Goal: Task Accomplishment & Management: Use online tool/utility

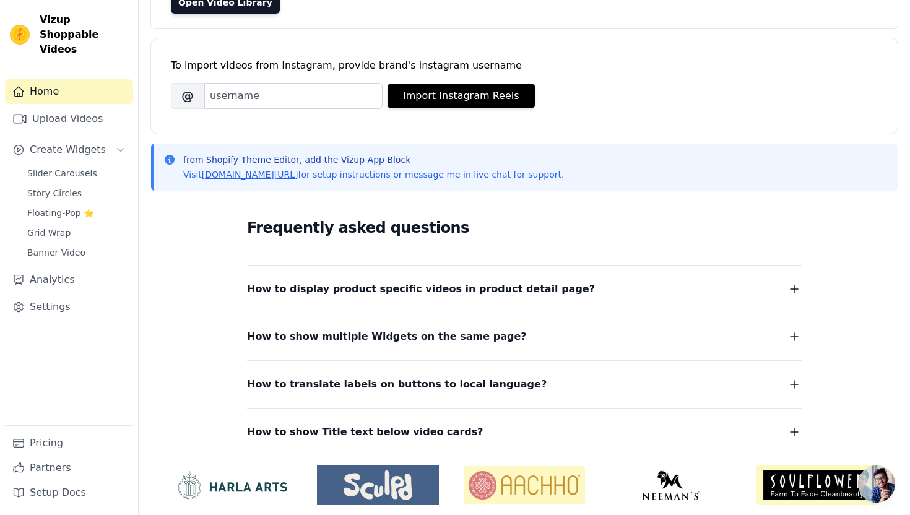
scroll to position [124, 0]
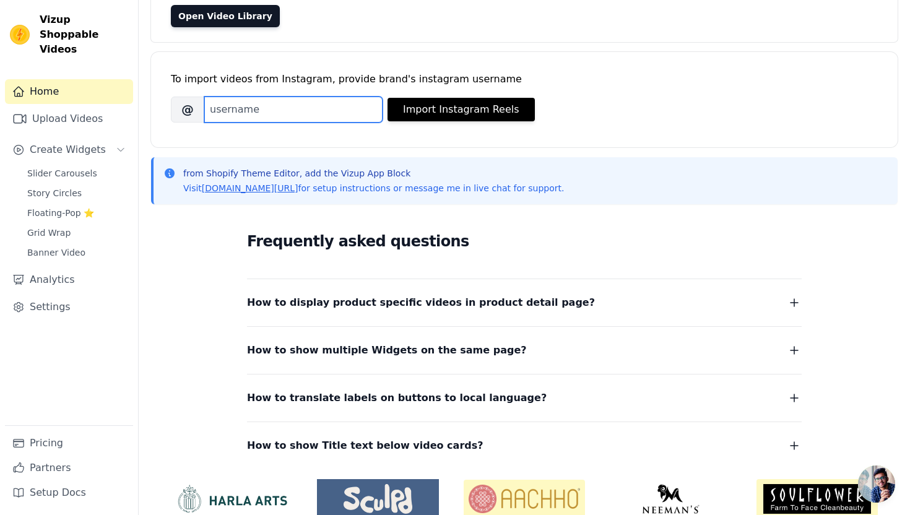
click at [272, 114] on input "Brand's Instagram Username" at bounding box center [293, 110] width 178 height 26
click at [287, 117] on input "Brand's Instagram Username" at bounding box center [293, 110] width 178 height 26
paste input "oneway_india"
type input "oneway_india"
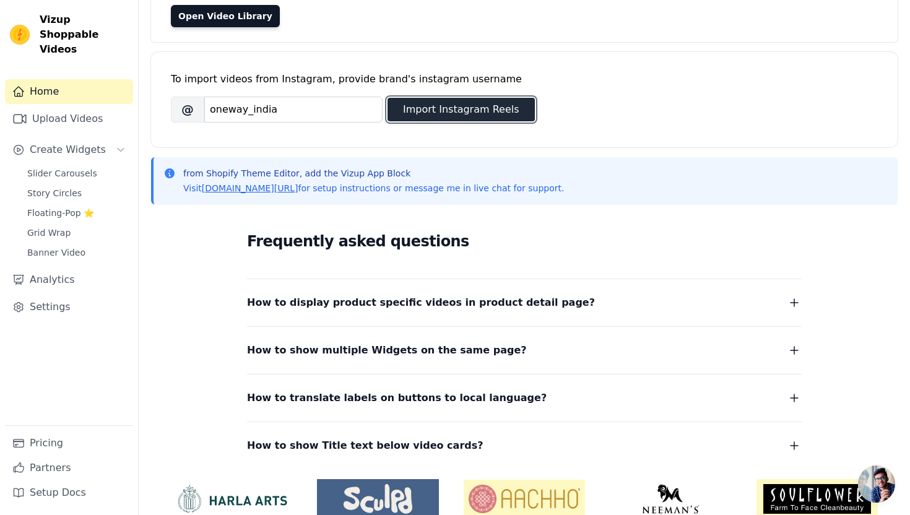
click at [414, 105] on button "Import Instagram Reels" at bounding box center [461, 110] width 147 height 24
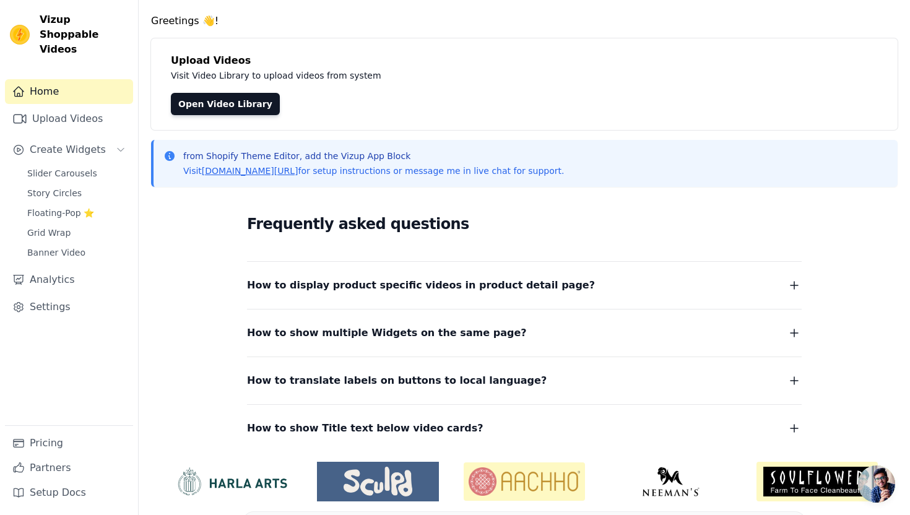
scroll to position [0, 0]
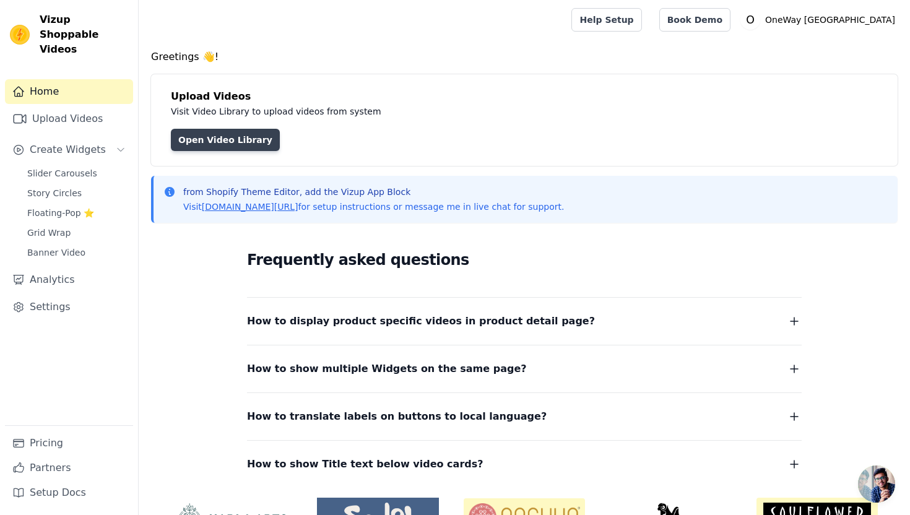
click at [220, 141] on link "Open Video Library" at bounding box center [225, 140] width 109 height 22
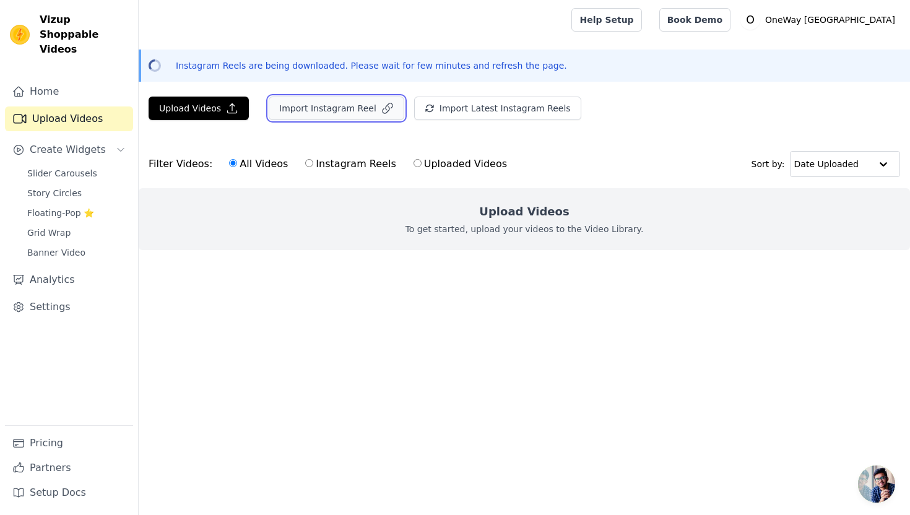
click at [306, 103] on button "Import Instagram Reel" at bounding box center [337, 109] width 136 height 24
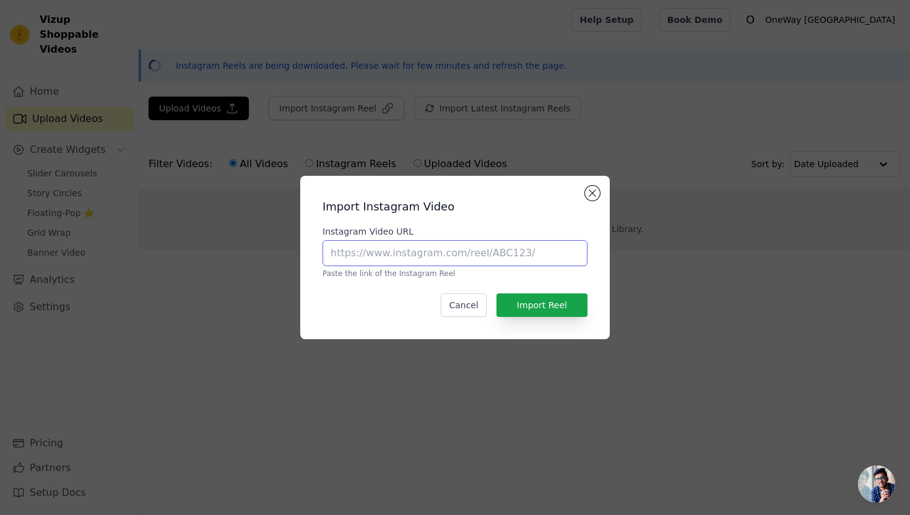
click at [462, 252] on input "Instagram Video URL" at bounding box center [455, 253] width 265 height 26
paste input "https://www.instagram.com/reel/DN0gtRM5IMi/"
type input "https://www.instagram.com/reel/DN0gtRM5IMi/"
click at [538, 307] on button "Import Reel" at bounding box center [541, 305] width 91 height 24
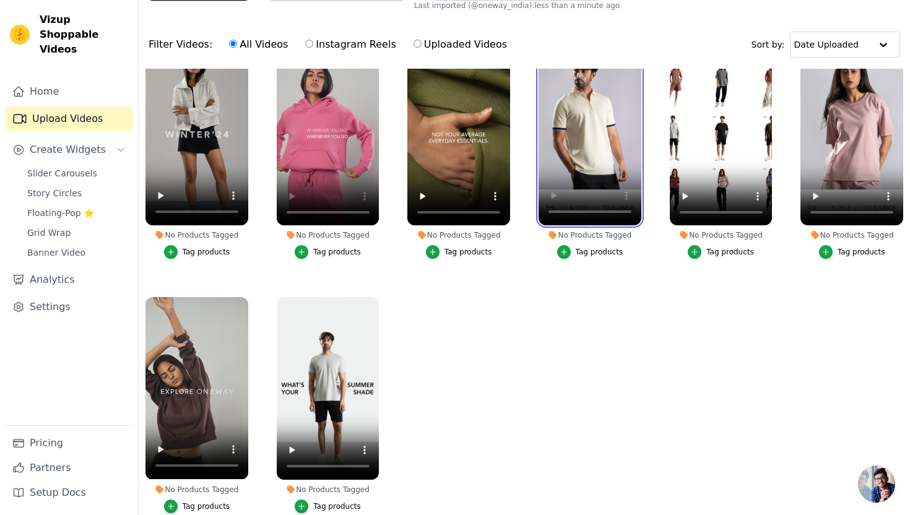
scroll to position [122, 0]
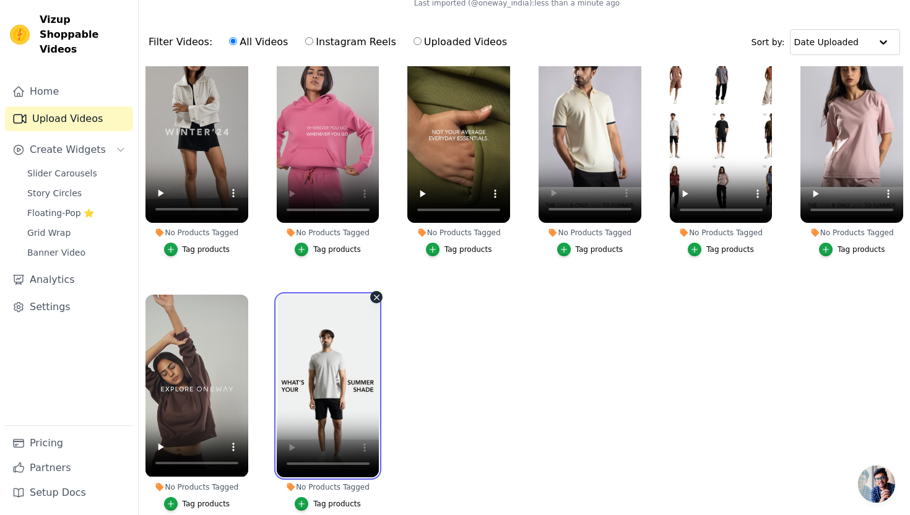
click at [329, 410] on video at bounding box center [328, 386] width 103 height 183
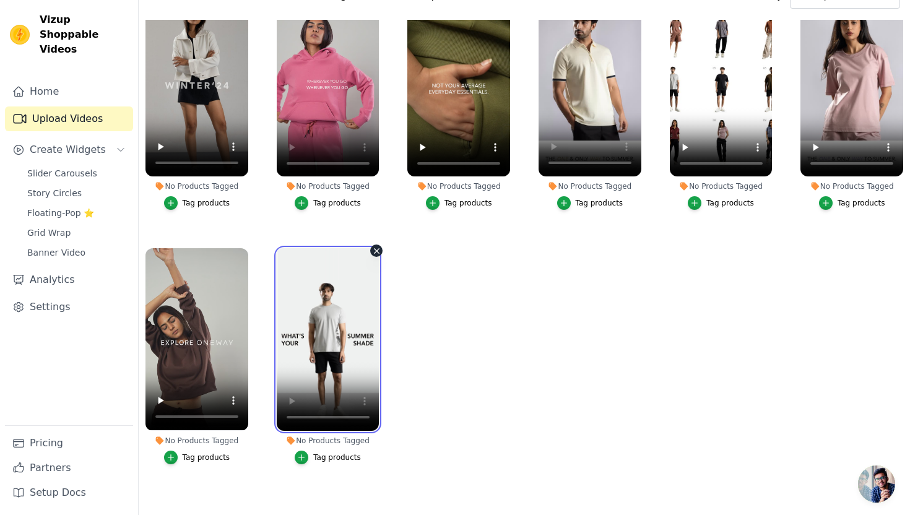
scroll to position [178, 0]
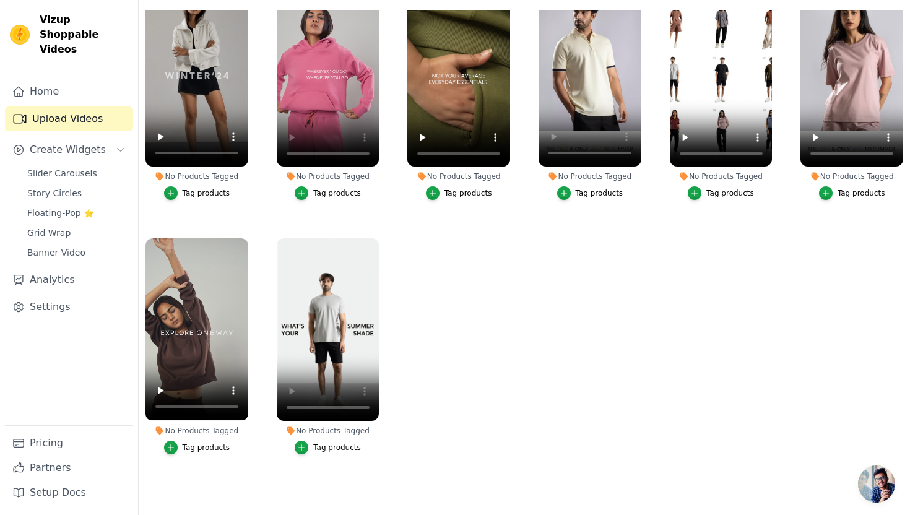
click at [325, 446] on div "Tag products" at bounding box center [337, 448] width 48 height 10
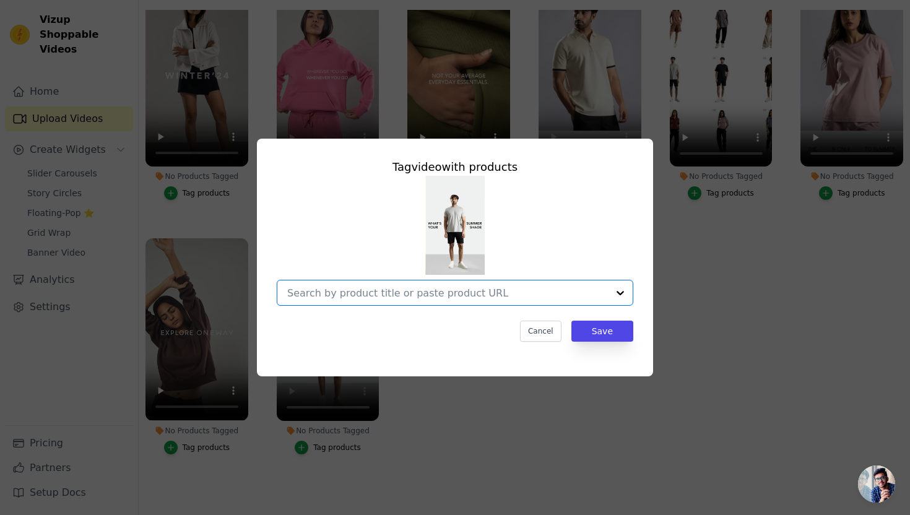
click at [410, 292] on input "No Products Tagged Tag video with products Option undefined, selected. Select i…" at bounding box center [447, 293] width 321 height 12
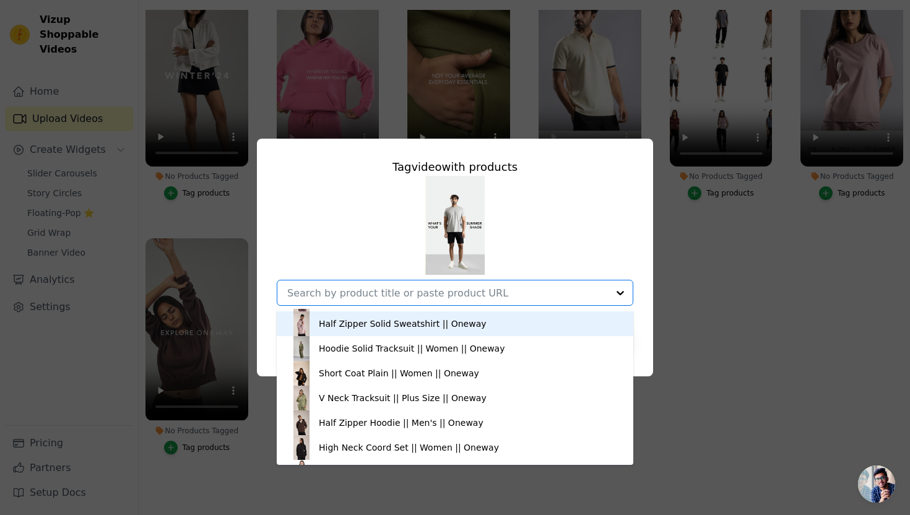
scroll to position [99, 0]
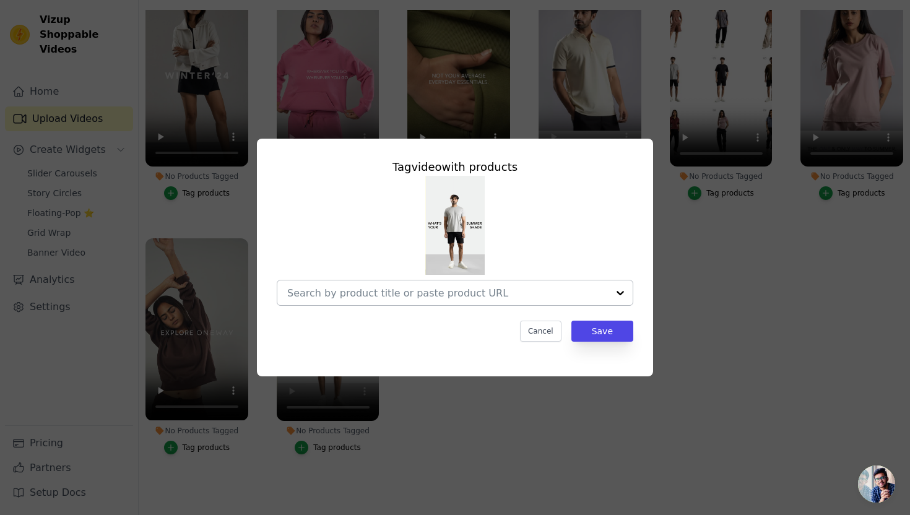
click at [381, 292] on input "No Products Tagged Tag video with products Cancel Save Tag products" at bounding box center [447, 293] width 321 height 12
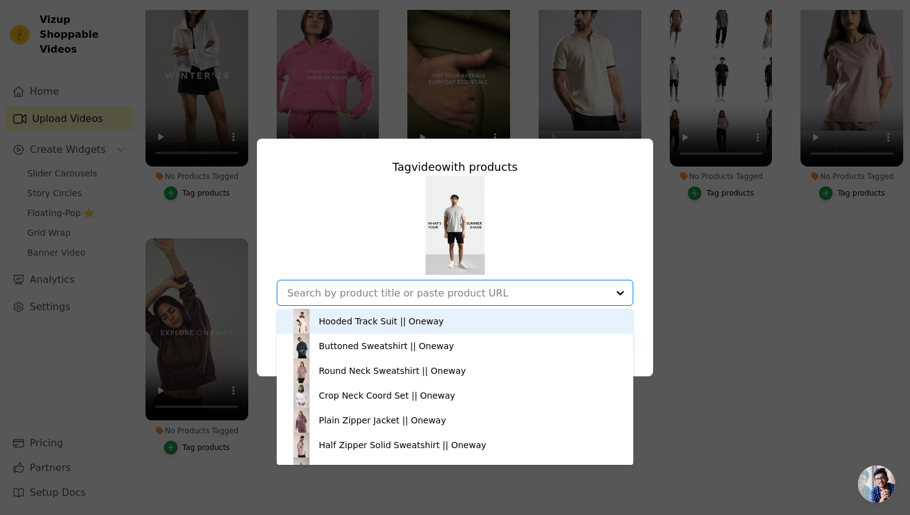
click at [378, 292] on input "No Products Tagged Tag video with products Hooded Track Suit || Oneway Buttoned…" at bounding box center [447, 293] width 321 height 12
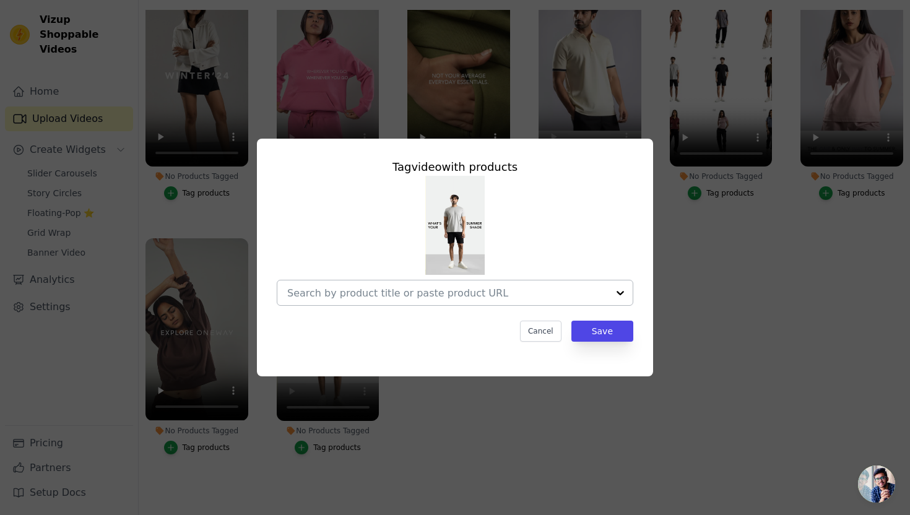
click at [445, 285] on div at bounding box center [447, 292] width 321 height 25
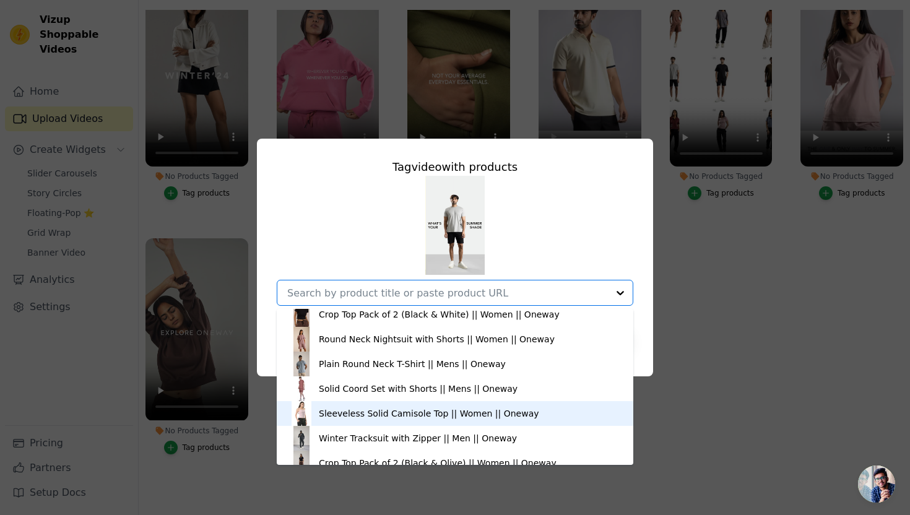
scroll to position [0, 0]
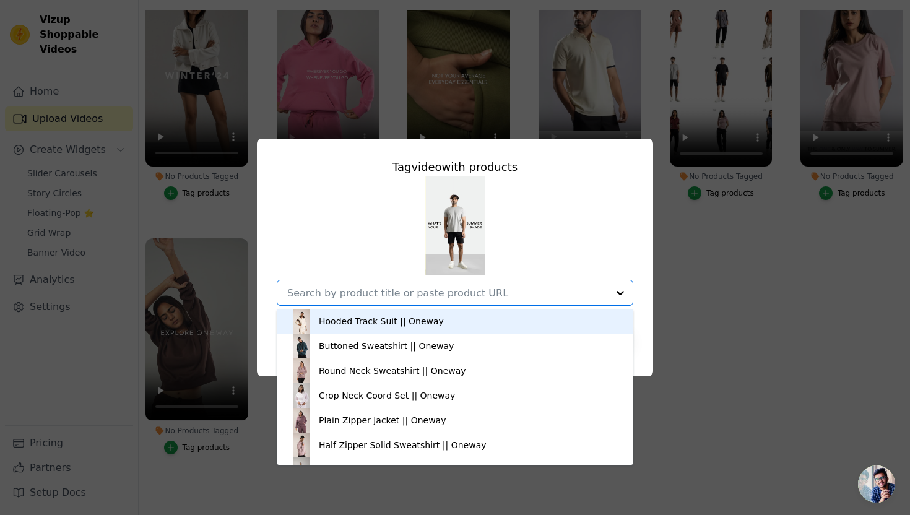
paste input "https://onewayclothing.co.in/collections/mens-clothing/products/printed-t-shirt…"
type input "https://onewayclothing.co.in/collections/mens-clothing/products/printed-t-shirt…"
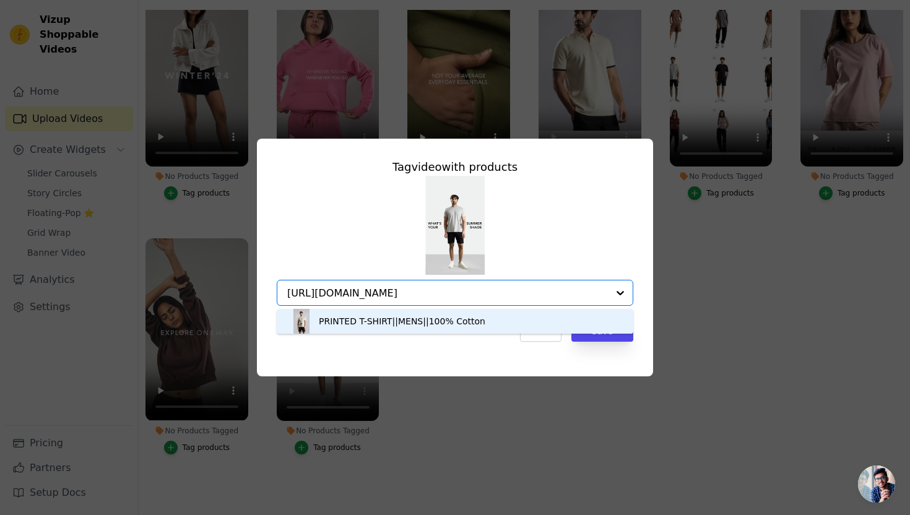
click at [371, 321] on div "PRINTED T-SHIRT||MENS||100% Cotton" at bounding box center [402, 321] width 167 height 12
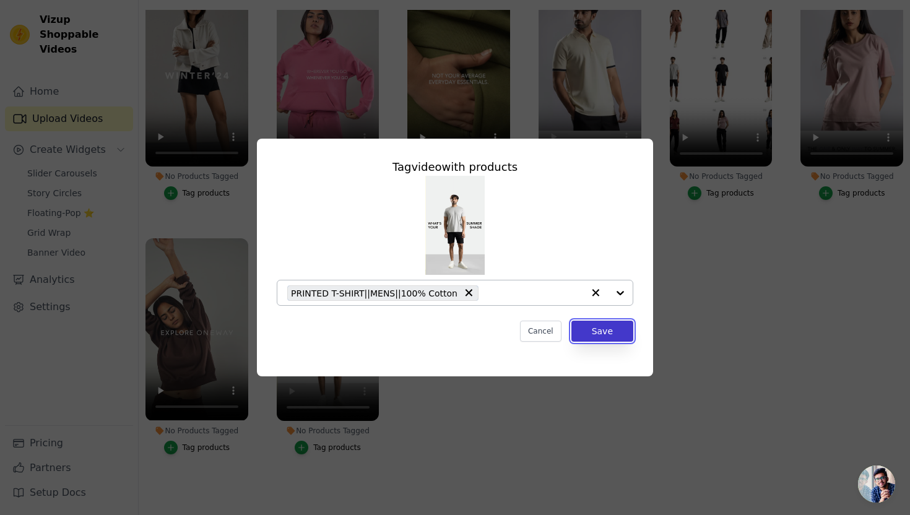
click at [600, 329] on button "Save" at bounding box center [602, 331] width 62 height 21
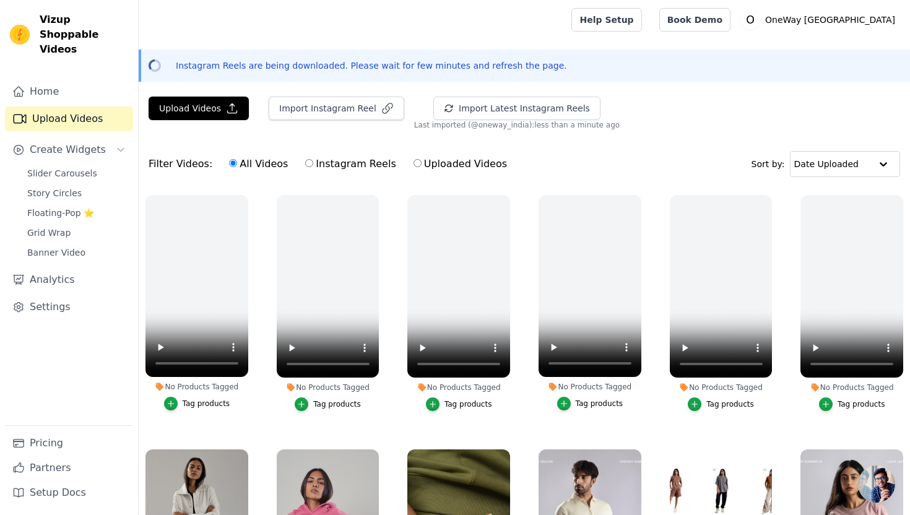
click at [337, 163] on label "Instagram Reels" at bounding box center [351, 164] width 92 height 16
click at [313, 163] on input "Instagram Reels" at bounding box center [309, 163] width 8 height 8
radio input "true"
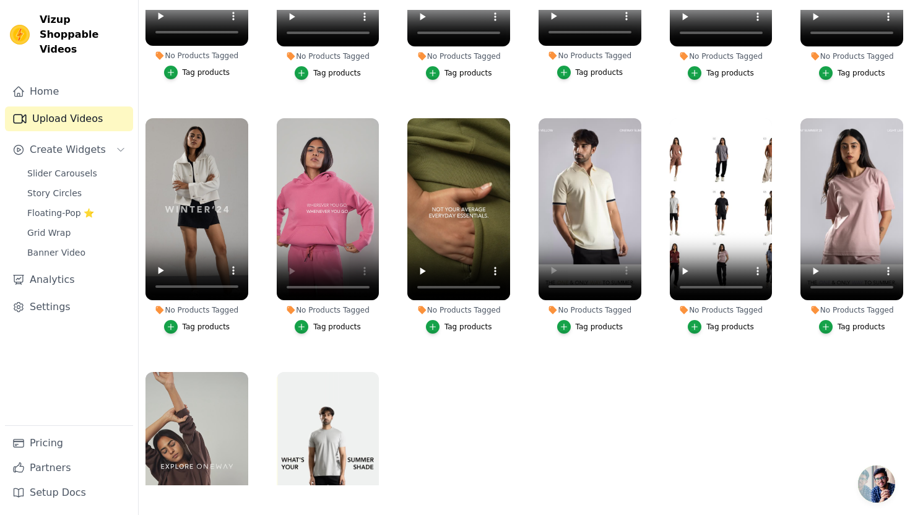
scroll to position [152, 0]
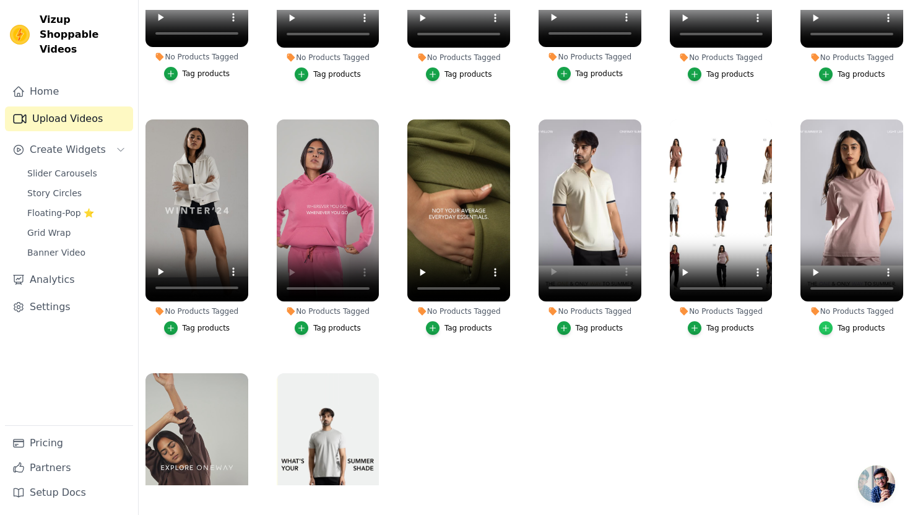
click at [828, 322] on div "button" at bounding box center [826, 328] width 14 height 14
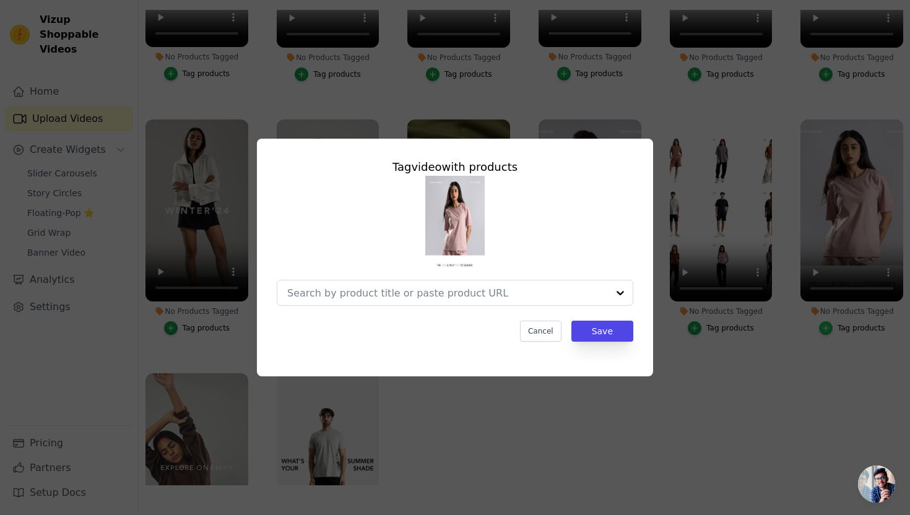
scroll to position [0, 0]
click at [435, 298] on input "No Products Tagged Tag video with products Cancel Save Tag products" at bounding box center [447, 293] width 321 height 12
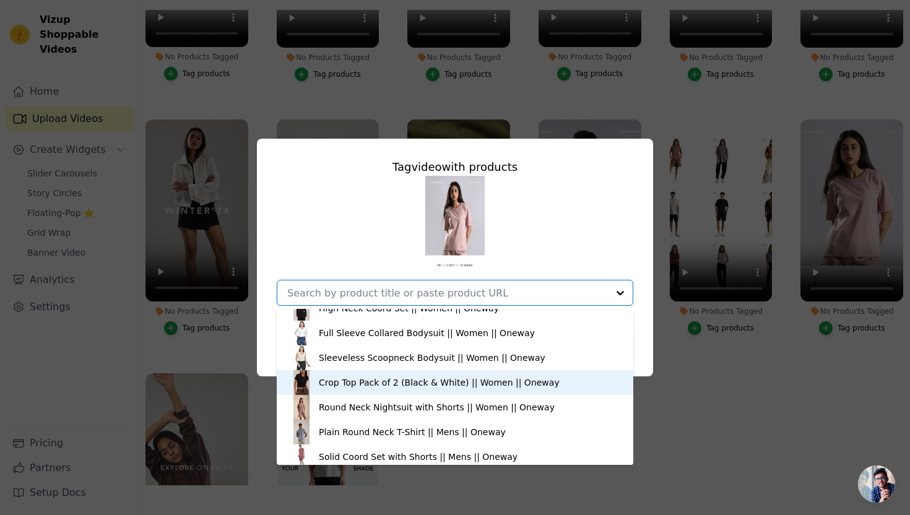
scroll to position [362, 0]
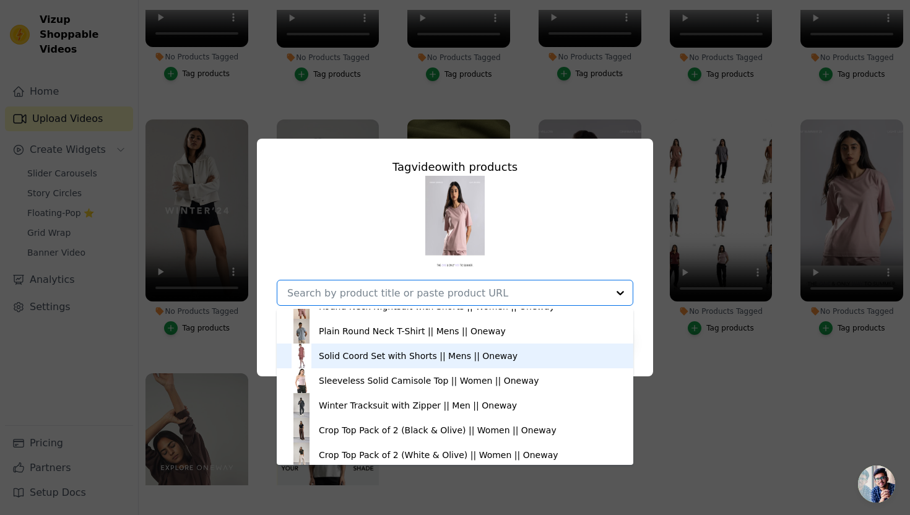
click at [401, 358] on div "Solid Coord Set with Shorts || Mens || Oneway" at bounding box center [418, 356] width 199 height 12
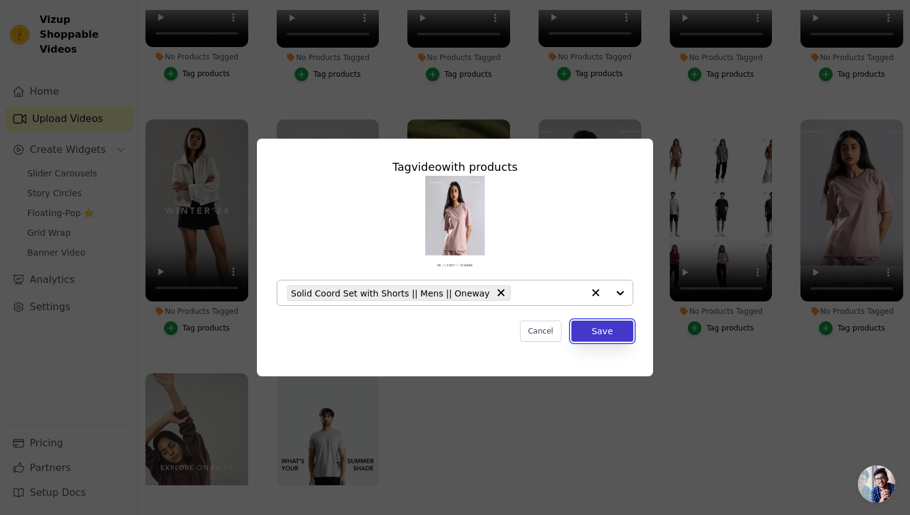
click at [578, 326] on button "Save" at bounding box center [602, 331] width 62 height 21
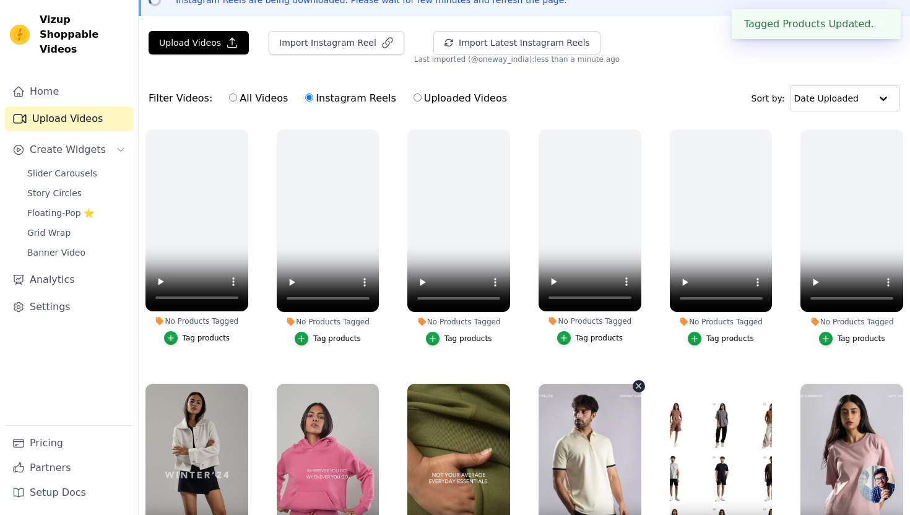
scroll to position [0, 0]
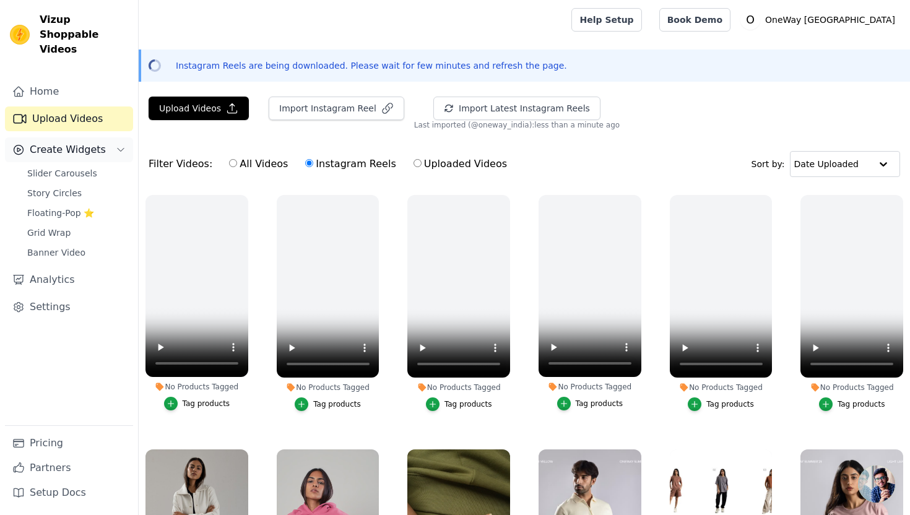
click at [55, 142] on span "Create Widgets" at bounding box center [68, 149] width 76 height 15
click at [56, 167] on span "Slider Carousels" at bounding box center [62, 173] width 70 height 12
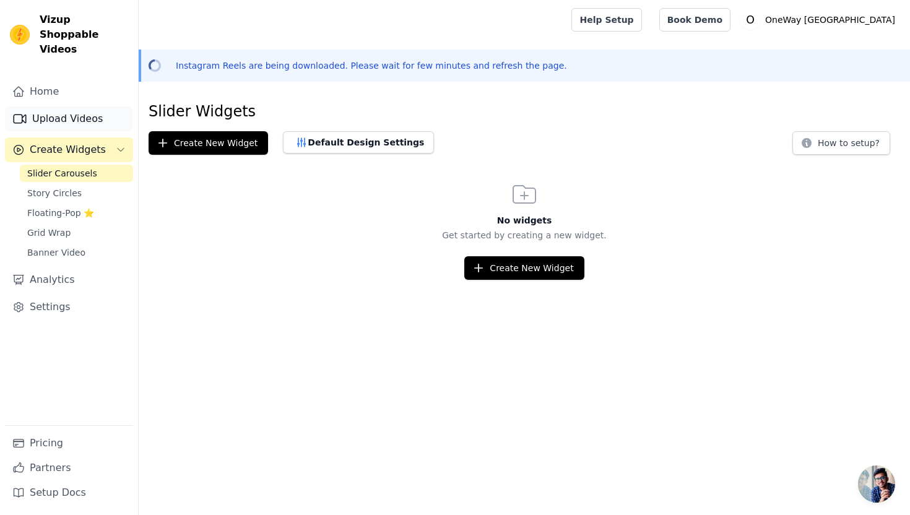
click at [56, 113] on link "Upload Videos" at bounding box center [69, 118] width 128 height 25
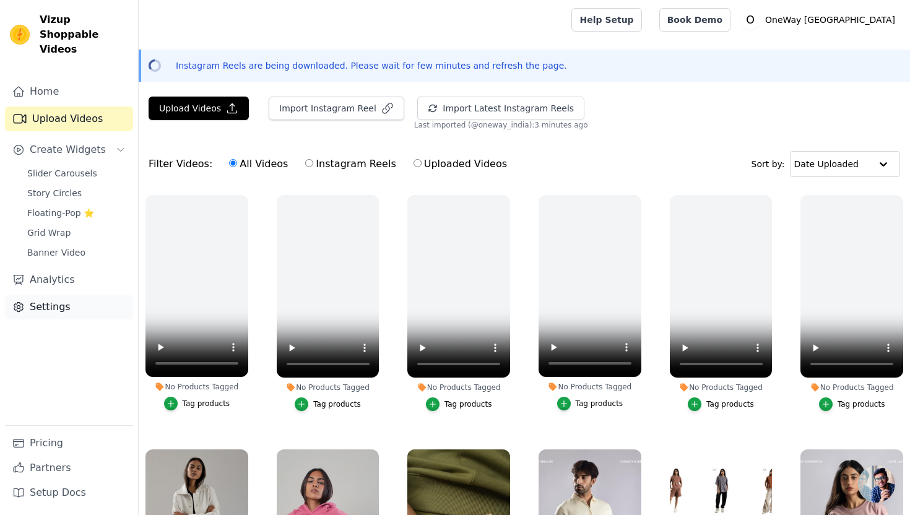
click at [35, 299] on link "Settings" at bounding box center [69, 307] width 128 height 25
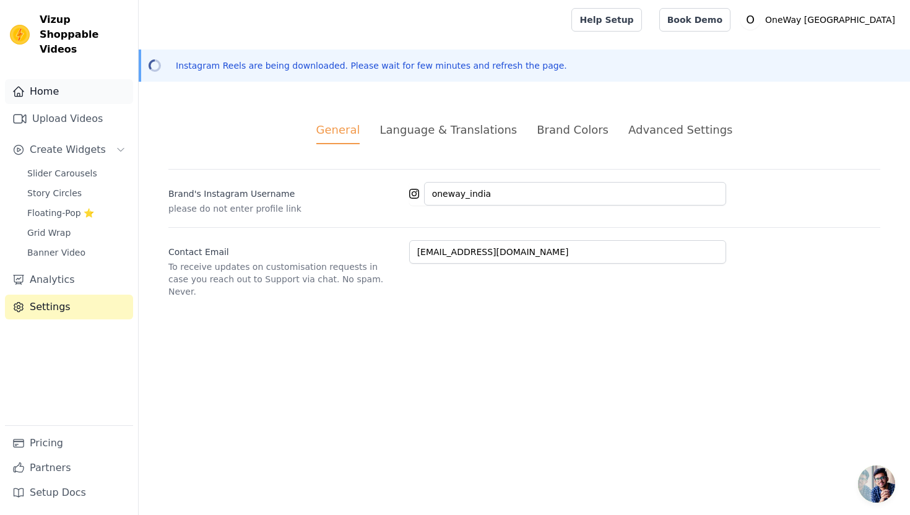
click at [64, 79] on link "Home" at bounding box center [69, 91] width 128 height 25
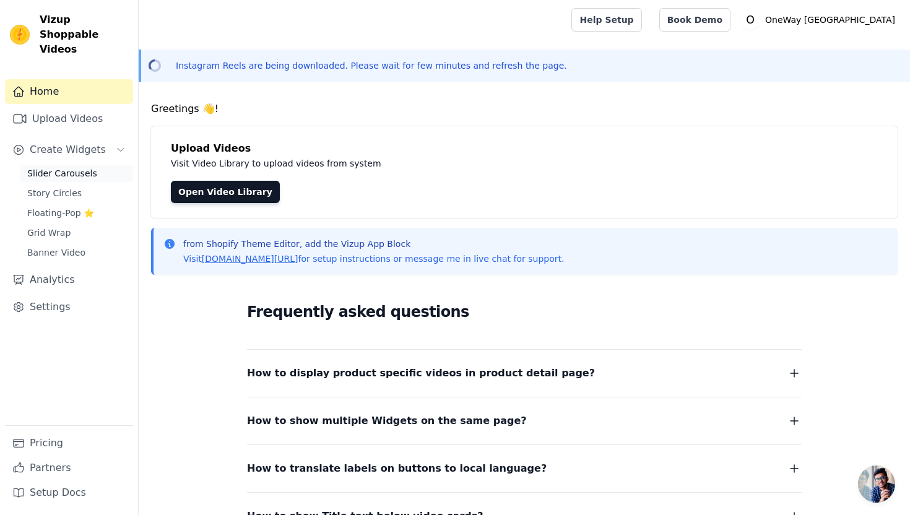
click at [74, 167] on span "Slider Carousels" at bounding box center [62, 173] width 70 height 12
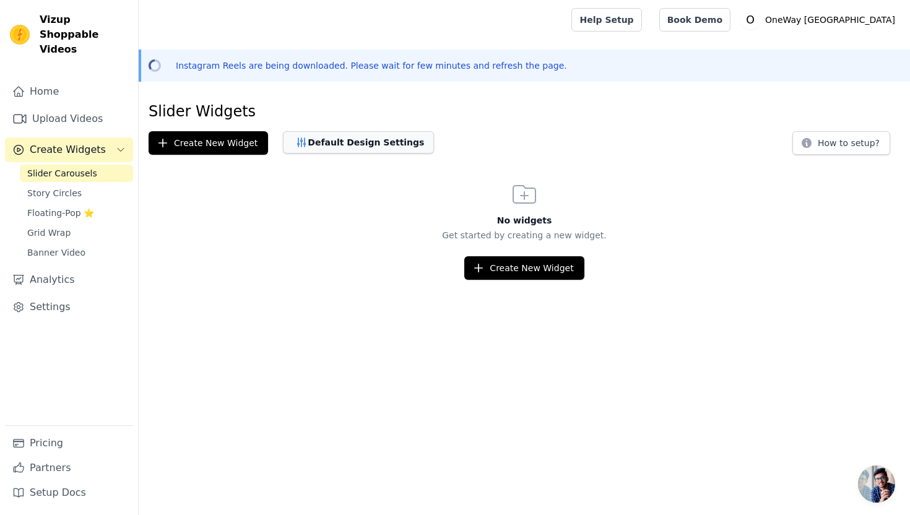
click at [302, 142] on icon "button" at bounding box center [301, 142] width 12 height 12
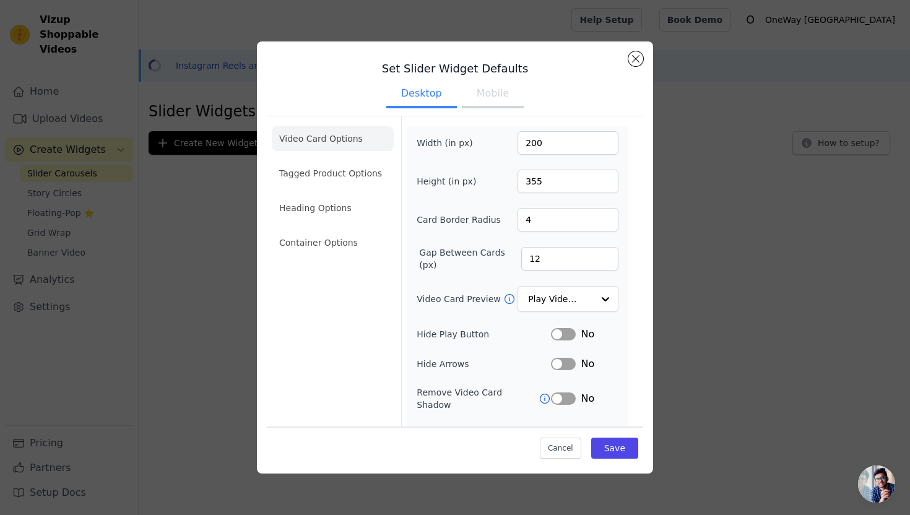
click at [483, 92] on button "Mobile" at bounding box center [493, 94] width 62 height 27
click at [623, 443] on button "Save" at bounding box center [614, 448] width 47 height 21
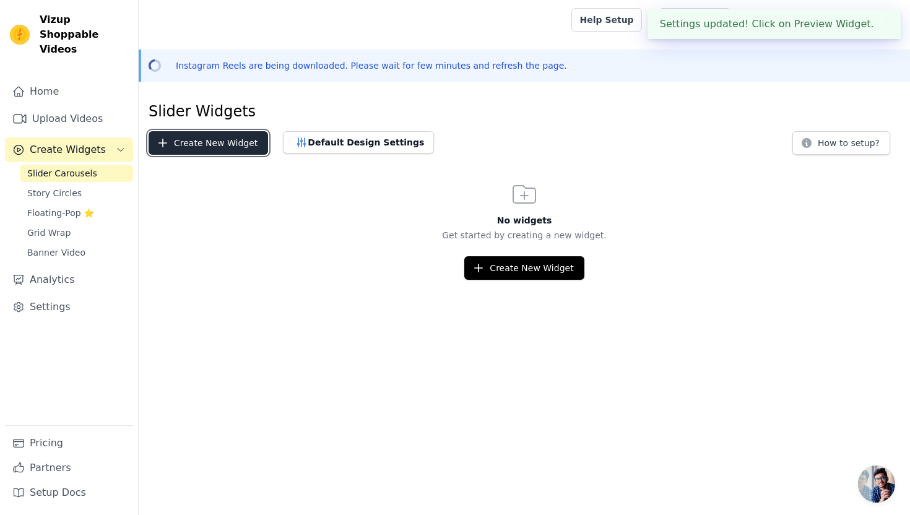
click at [236, 149] on button "Create New Widget" at bounding box center [208, 143] width 119 height 24
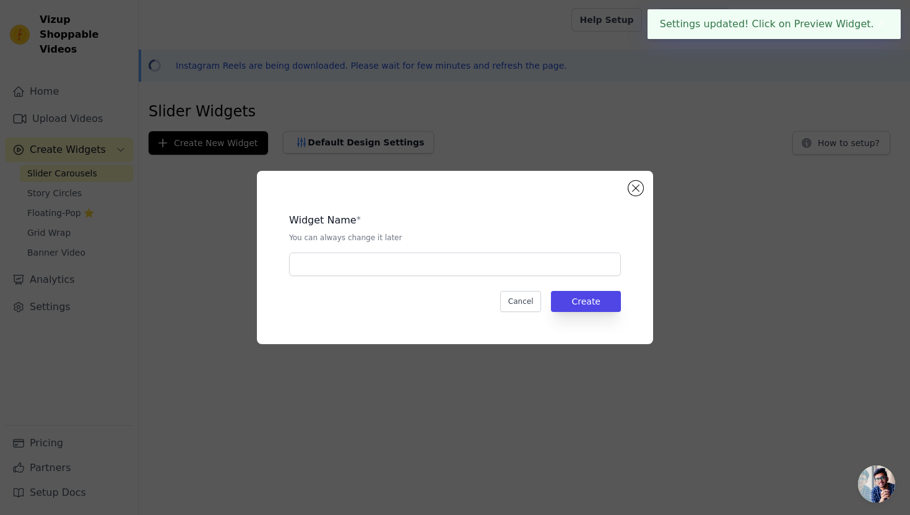
click at [329, 277] on div "Widget Name * You can always change it later Cancel Create" at bounding box center [455, 258] width 357 height 134
click at [329, 253] on input "text" at bounding box center [455, 265] width 332 height 24
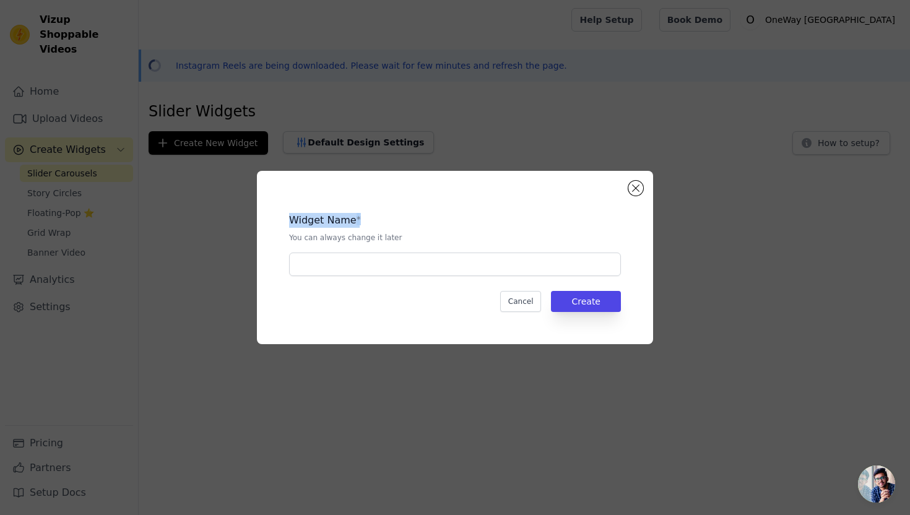
drag, startPoint x: 292, startPoint y: 220, endPoint x: 389, endPoint y: 221, distance: 96.6
click at [389, 221] on div "Widget Name *" at bounding box center [455, 220] width 332 height 15
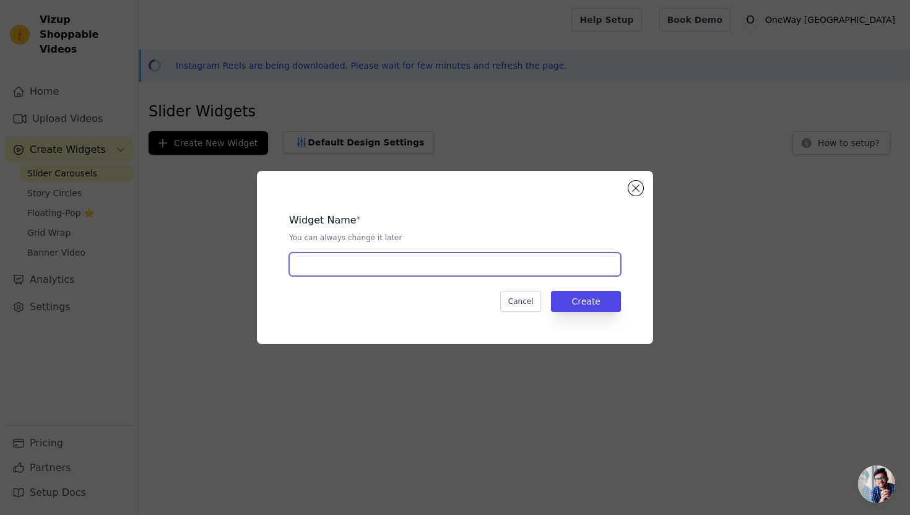
click at [371, 269] on input "text" at bounding box center [455, 265] width 332 height 24
type input "jjj"
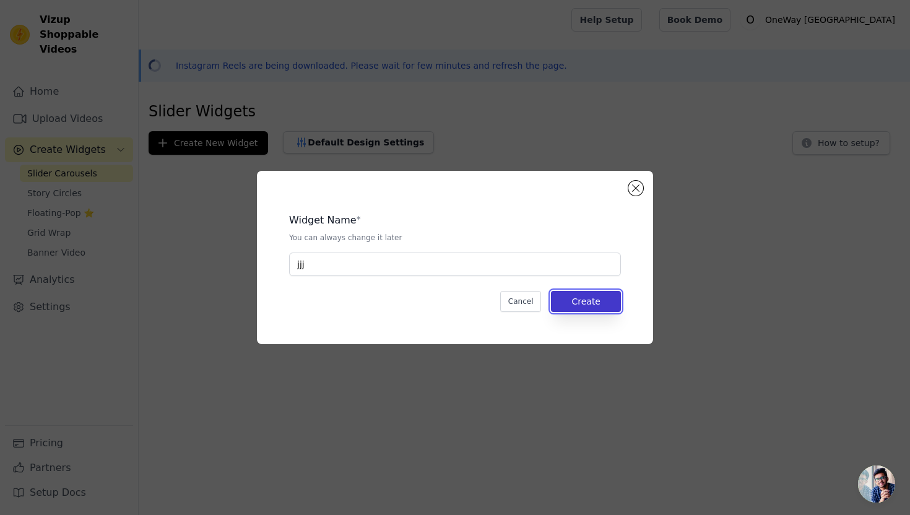
click at [597, 291] on button "Create" at bounding box center [586, 301] width 70 height 21
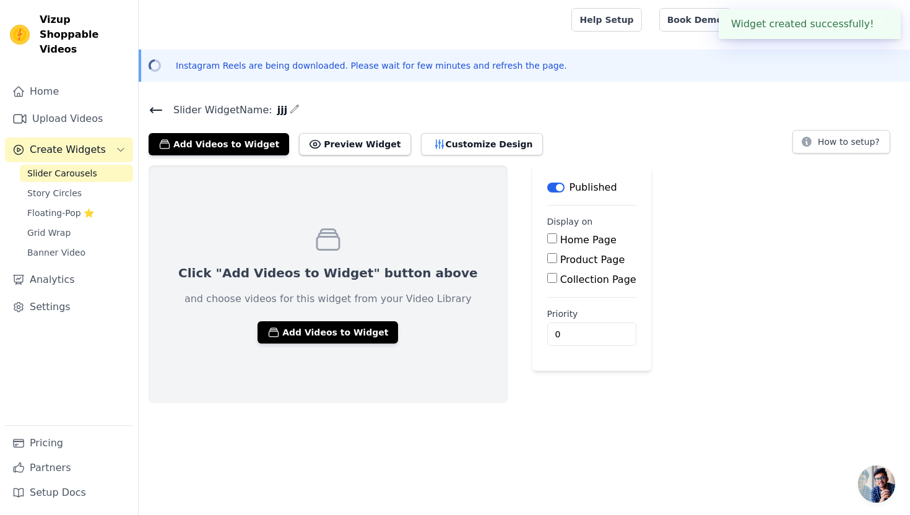
click at [547, 238] on input "Home Page" at bounding box center [552, 238] width 10 height 10
checkbox input "true"
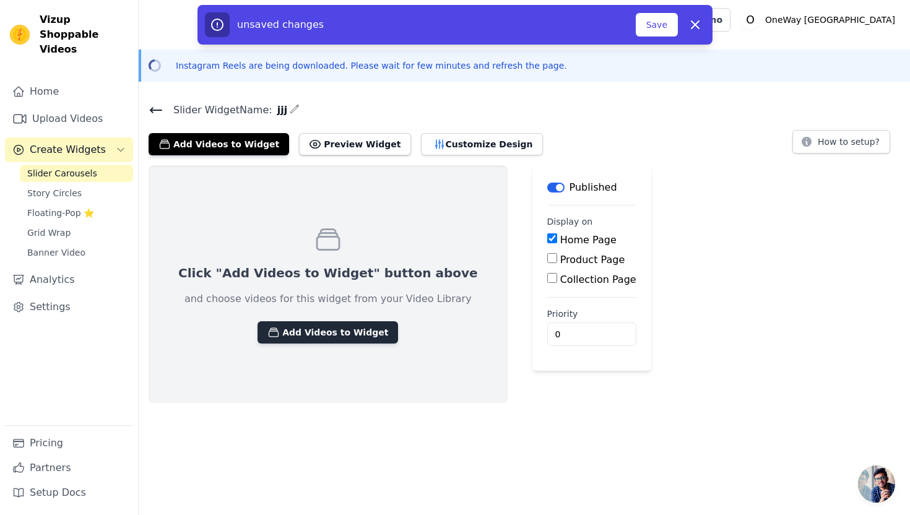
click at [335, 334] on button "Add Videos to Widget" at bounding box center [328, 332] width 141 height 22
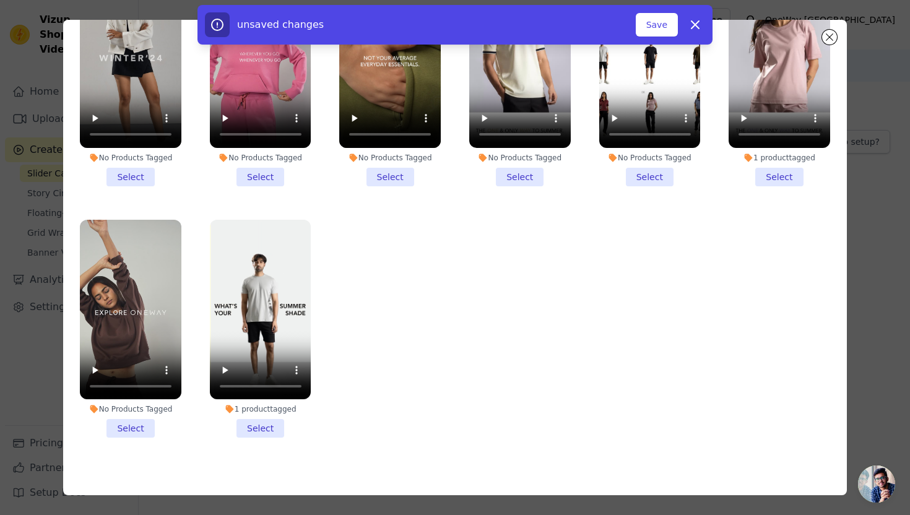
scroll to position [108, 0]
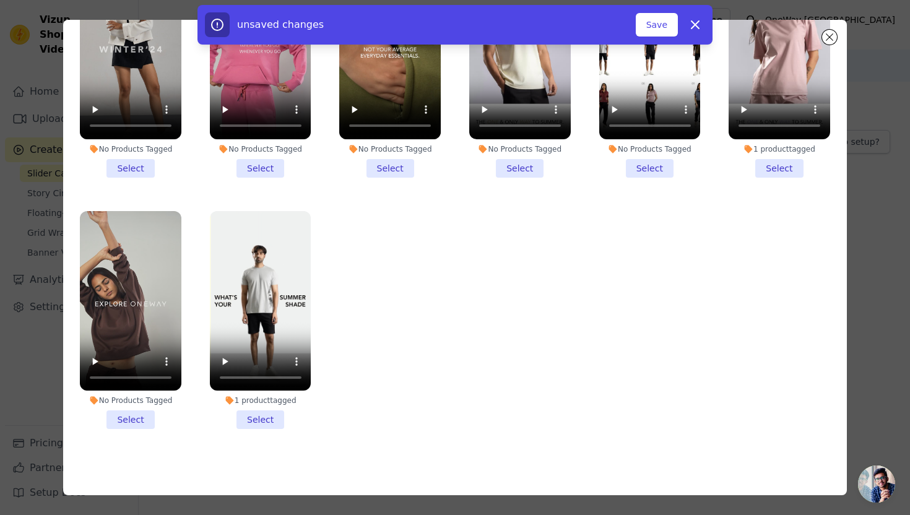
click at [267, 412] on li "1 product tagged Select" at bounding box center [261, 320] width 102 height 219
click at [0, 0] on input "1 product tagged Select" at bounding box center [0, 0] width 0 height 0
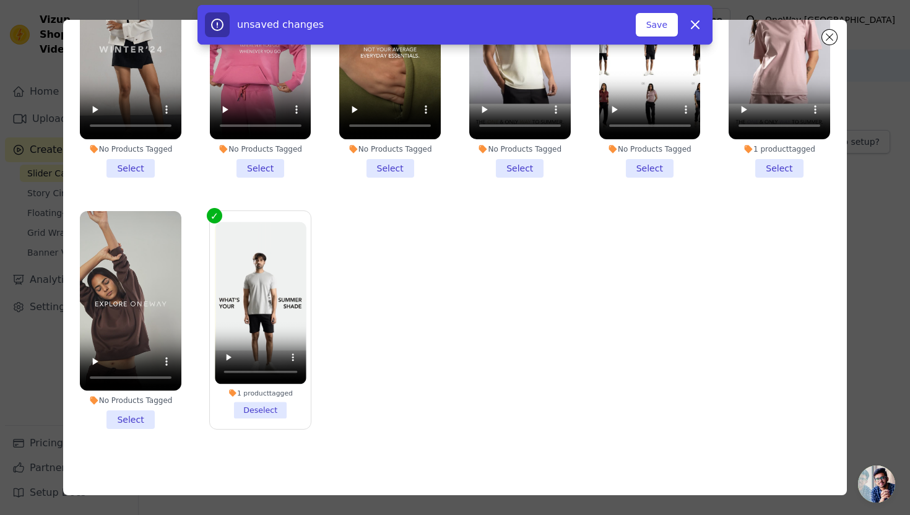
click at [784, 164] on li "1 product tagged Select" at bounding box center [780, 68] width 102 height 219
click at [0, 0] on input "1 product tagged Select" at bounding box center [0, 0] width 0 height 0
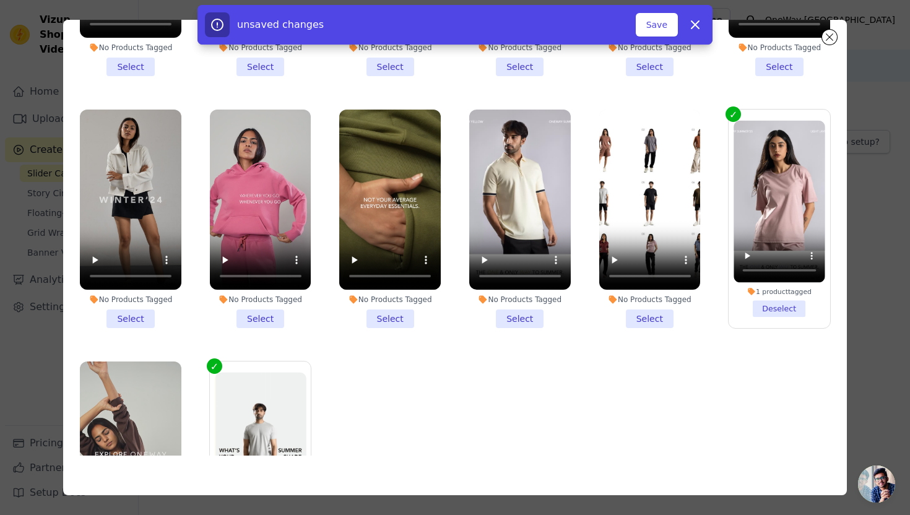
scroll to position [126, 0]
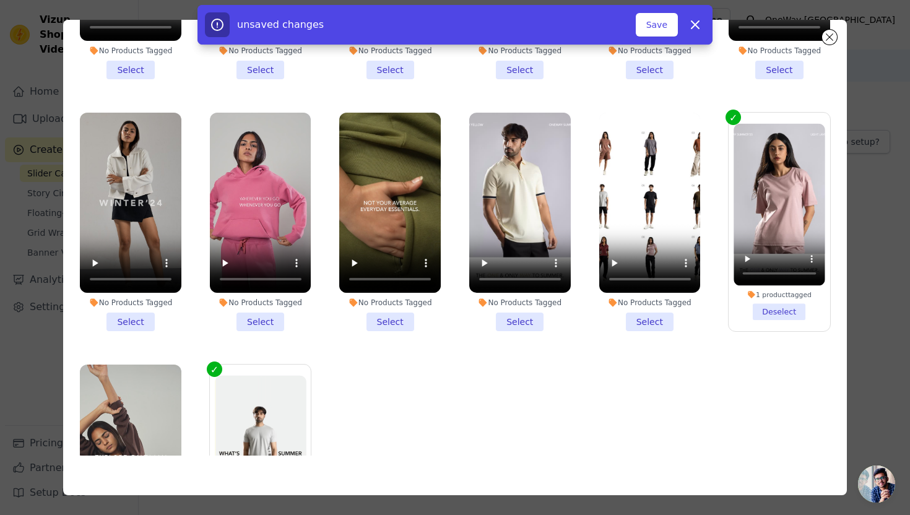
click at [515, 320] on li "No Products Tagged Select" at bounding box center [520, 222] width 102 height 219
click at [0, 0] on input "No Products Tagged Select" at bounding box center [0, 0] width 0 height 0
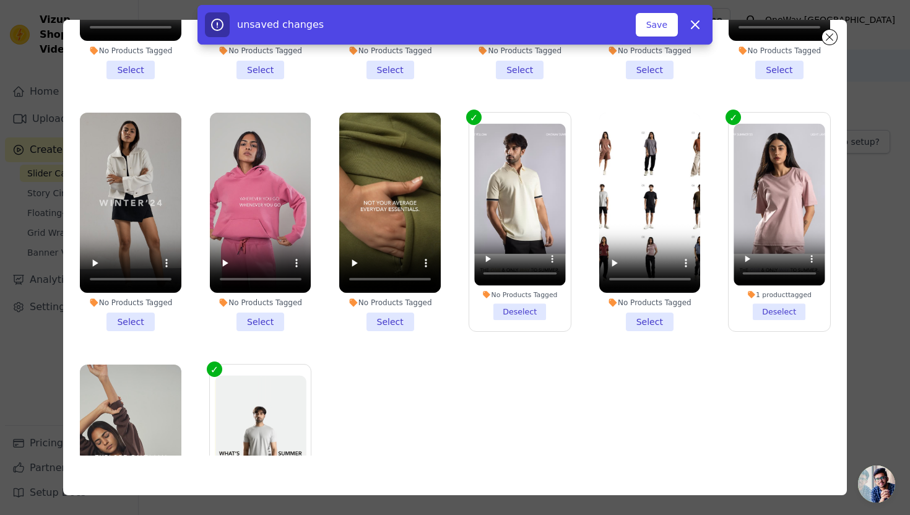
click at [649, 327] on li "No Products Tagged Select" at bounding box center [650, 222] width 102 height 219
click at [0, 0] on input "No Products Tagged Select" at bounding box center [0, 0] width 0 height 0
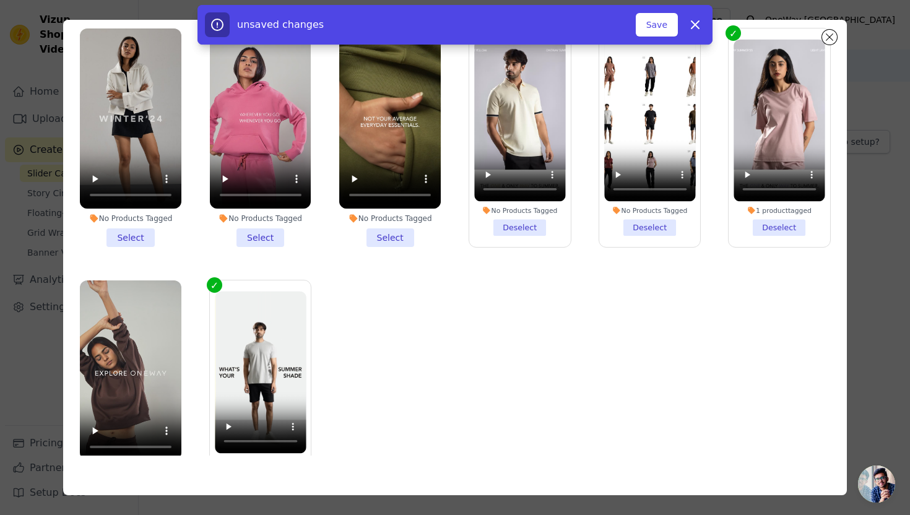
scroll to position [280, 0]
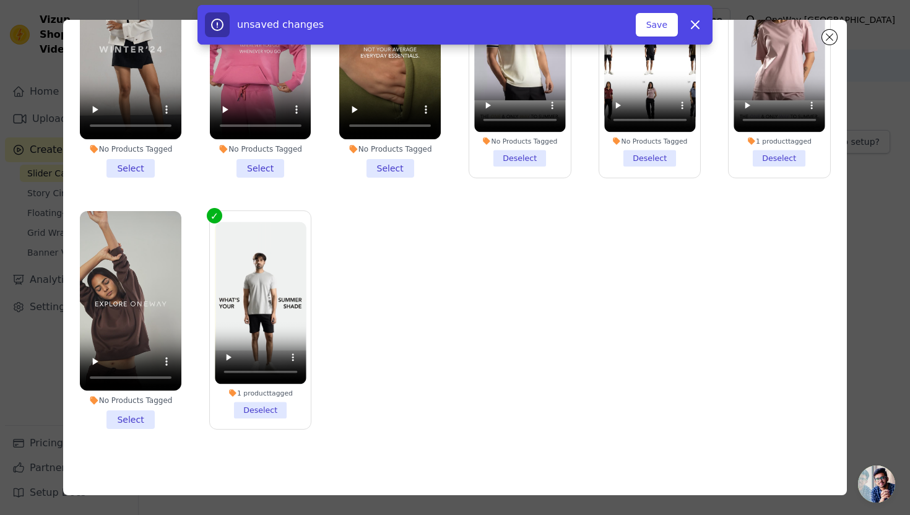
click at [144, 412] on li "No Products Tagged Select" at bounding box center [131, 320] width 102 height 219
click at [0, 0] on input "No Products Tagged Select" at bounding box center [0, 0] width 0 height 0
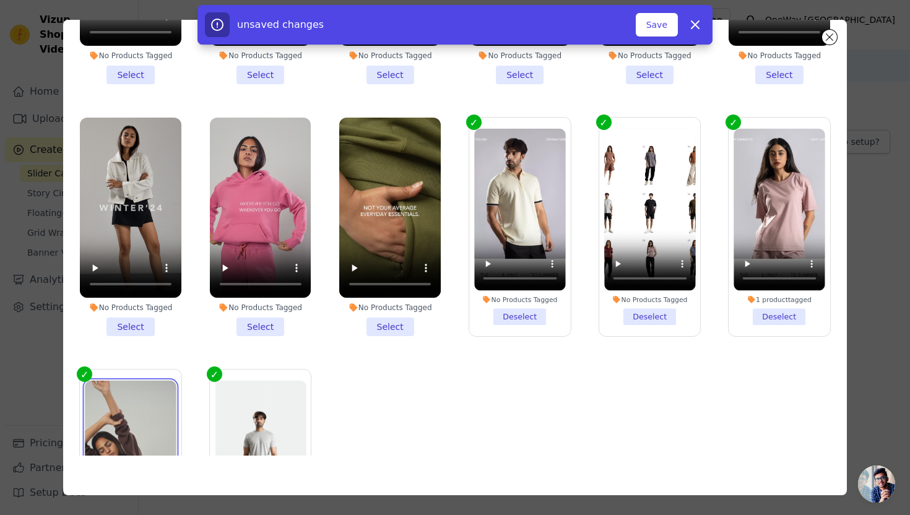
scroll to position [63, 0]
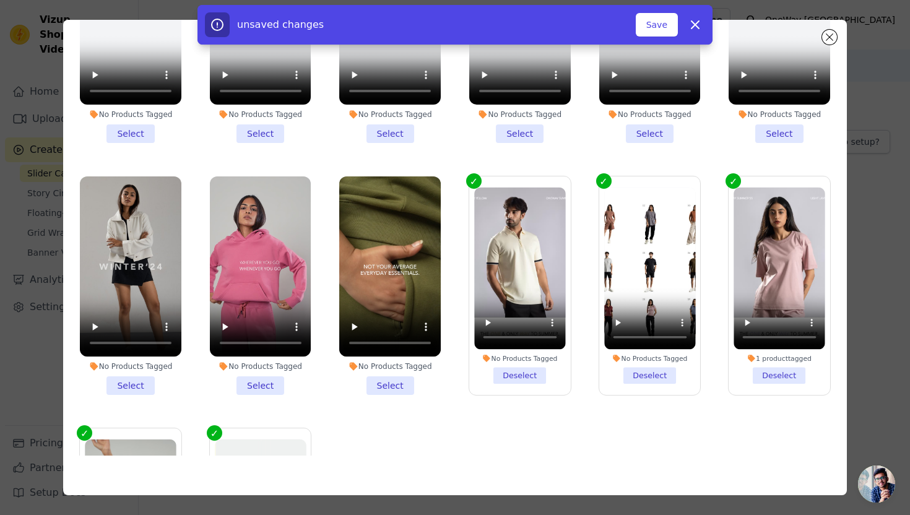
click at [396, 386] on li "No Products Tagged Select" at bounding box center [390, 285] width 102 height 219
click at [0, 0] on input "No Products Tagged Select" at bounding box center [0, 0] width 0 height 0
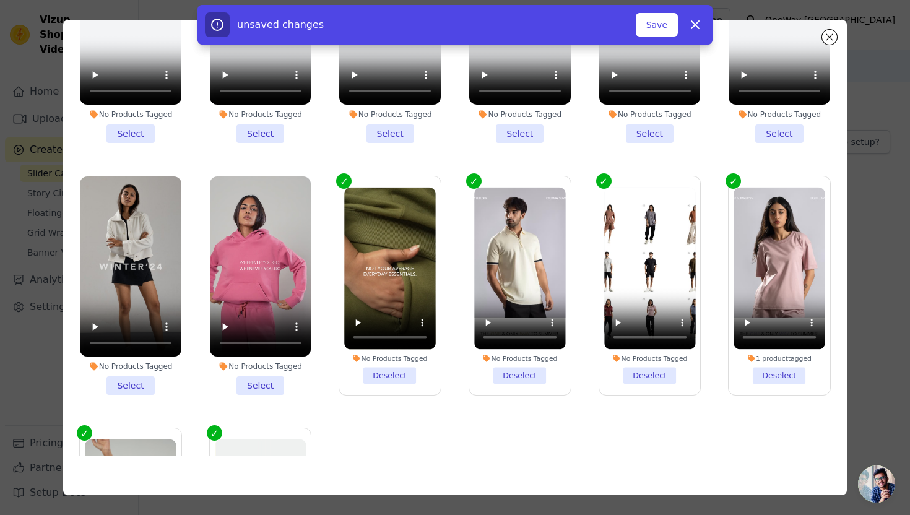
click at [280, 386] on li "No Products Tagged Select" at bounding box center [261, 285] width 102 height 219
click at [0, 0] on input "No Products Tagged Select" at bounding box center [0, 0] width 0 height 0
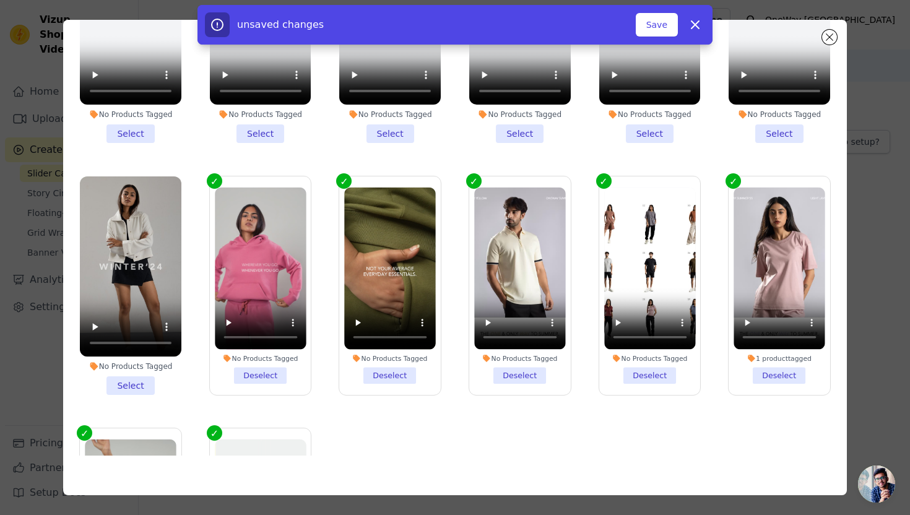
click at [132, 388] on li "No Products Tagged Select" at bounding box center [131, 285] width 102 height 219
click at [0, 0] on input "No Products Tagged Select" at bounding box center [0, 0] width 0 height 0
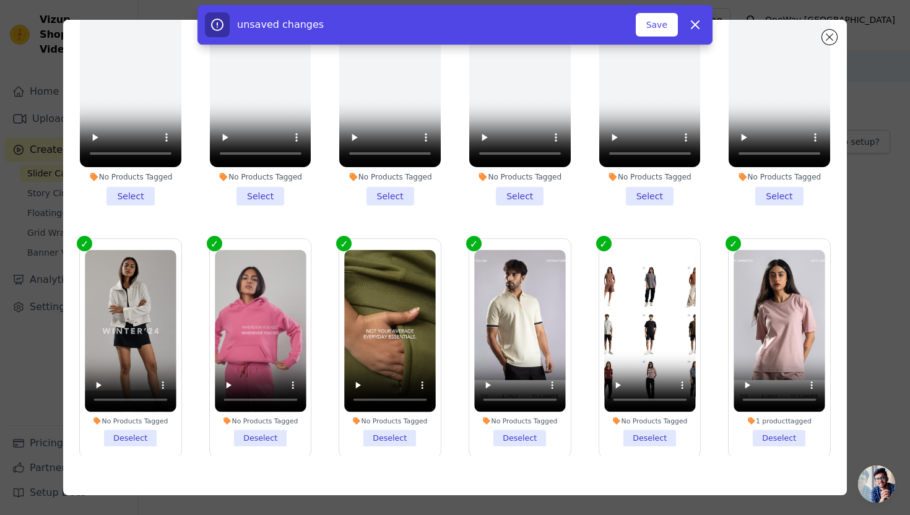
scroll to position [0, 0]
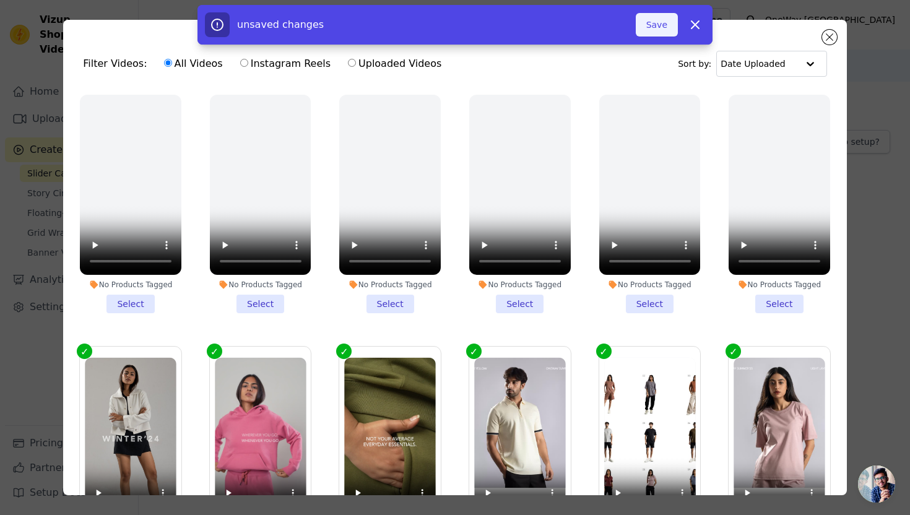
click at [671, 24] on button "Save" at bounding box center [657, 25] width 42 height 24
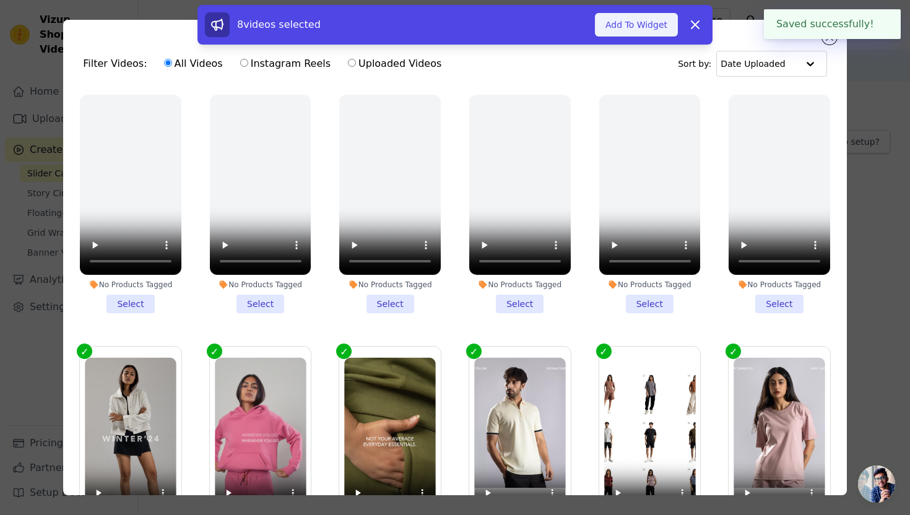
click at [666, 23] on button "Add To Widget" at bounding box center [636, 25] width 83 height 24
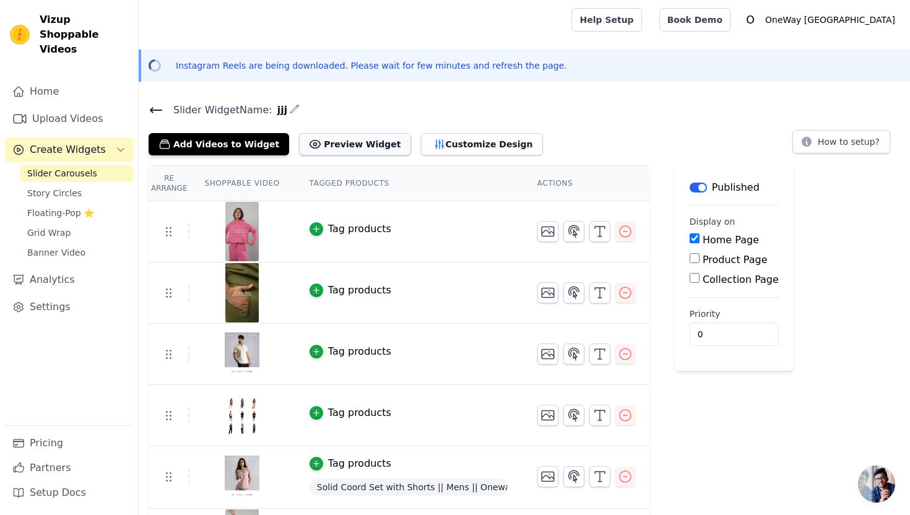
click at [370, 144] on button "Preview Widget" at bounding box center [354, 144] width 111 height 22
click at [470, 149] on button "Customize Design" at bounding box center [482, 144] width 122 height 22
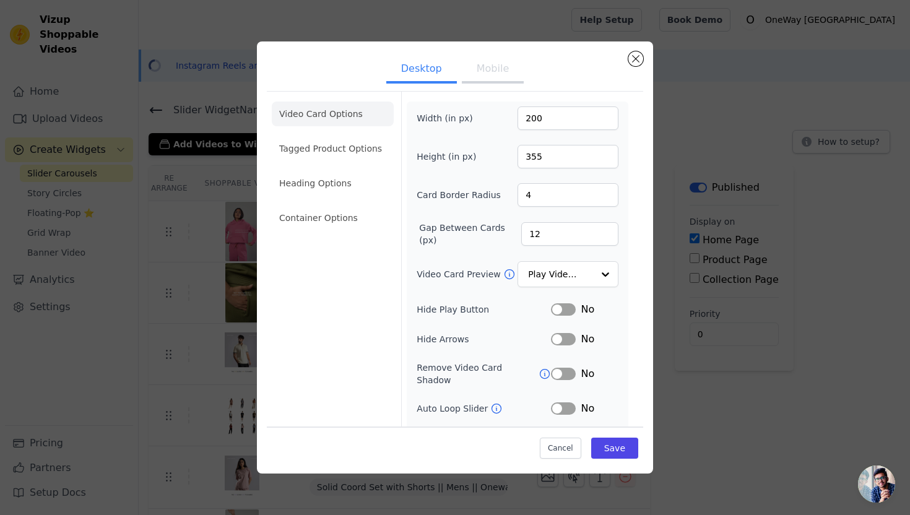
scroll to position [32, 0]
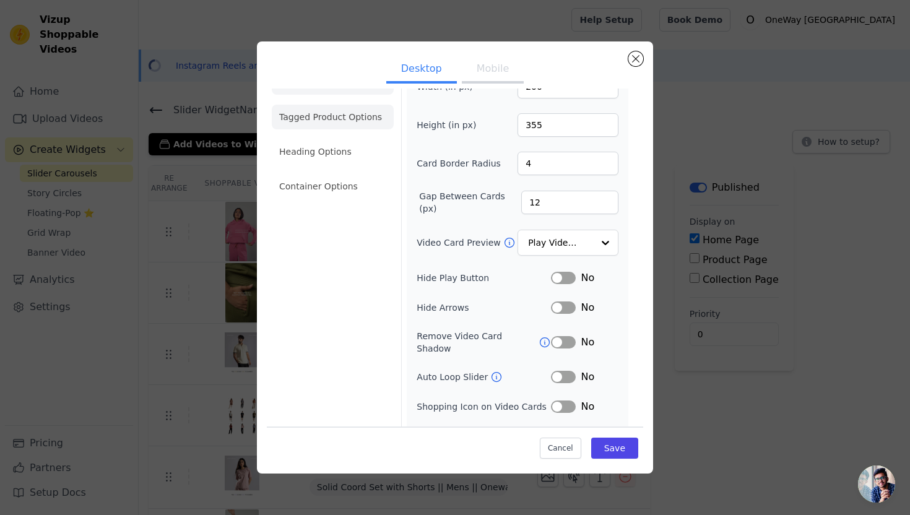
click at [350, 118] on li "Tagged Product Options" at bounding box center [333, 117] width 122 height 25
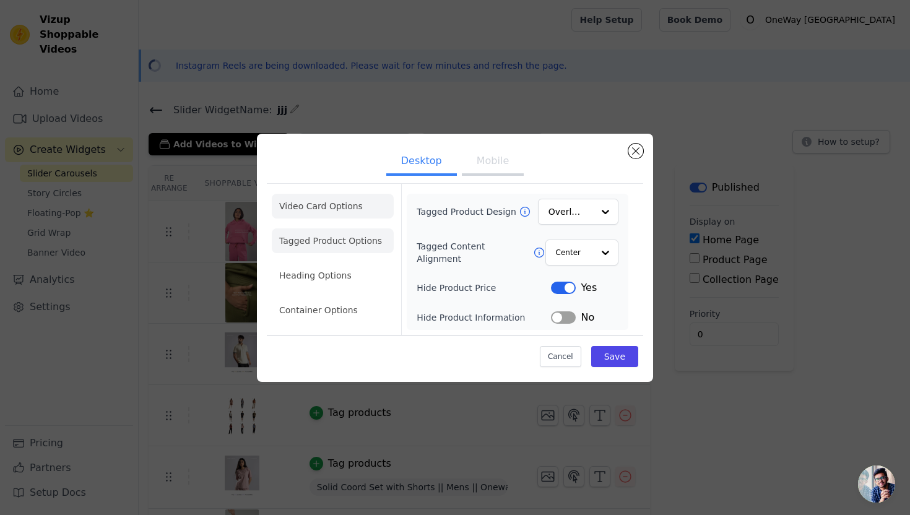
click at [330, 212] on li "Video Card Options" at bounding box center [333, 206] width 122 height 25
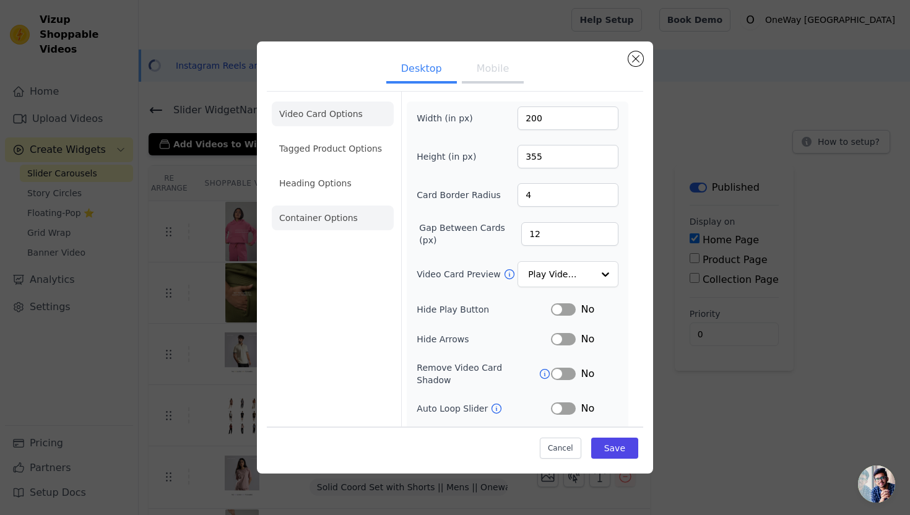
click at [325, 222] on li "Container Options" at bounding box center [333, 218] width 122 height 25
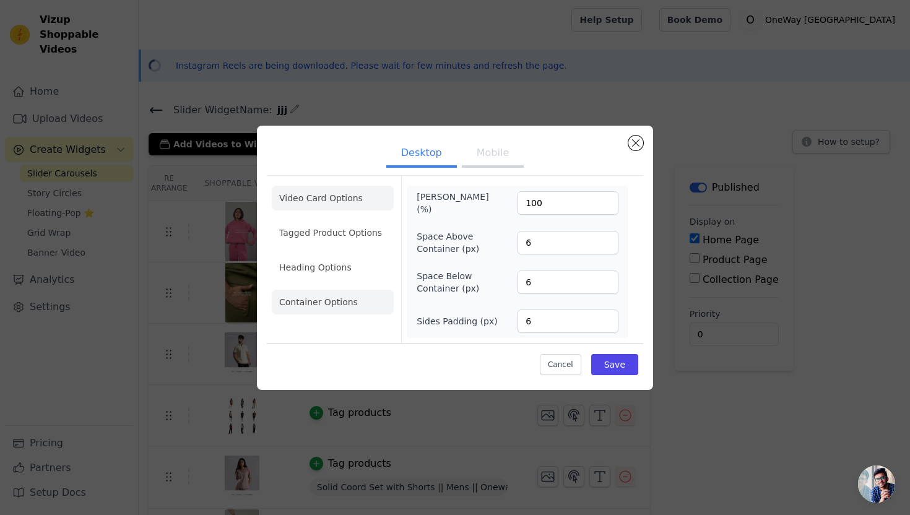
click at [327, 202] on li "Video Card Options" at bounding box center [333, 198] width 122 height 25
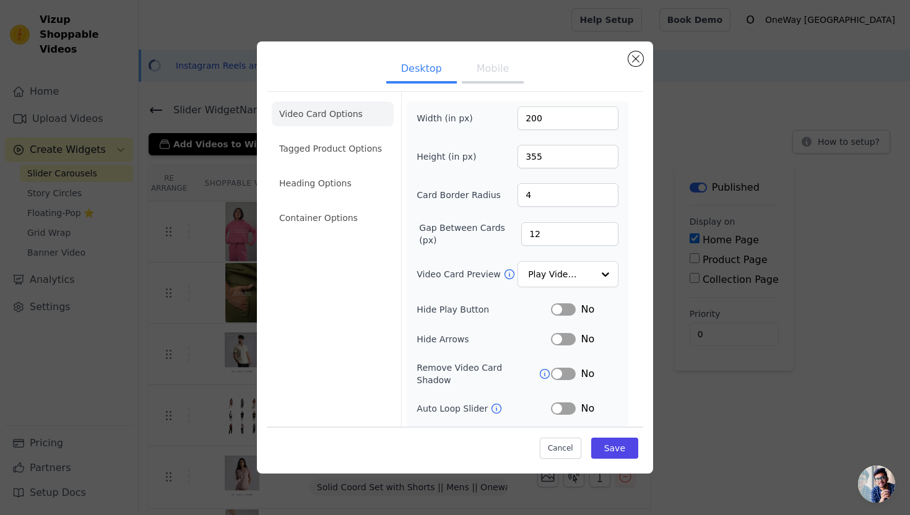
scroll to position [49, 0]
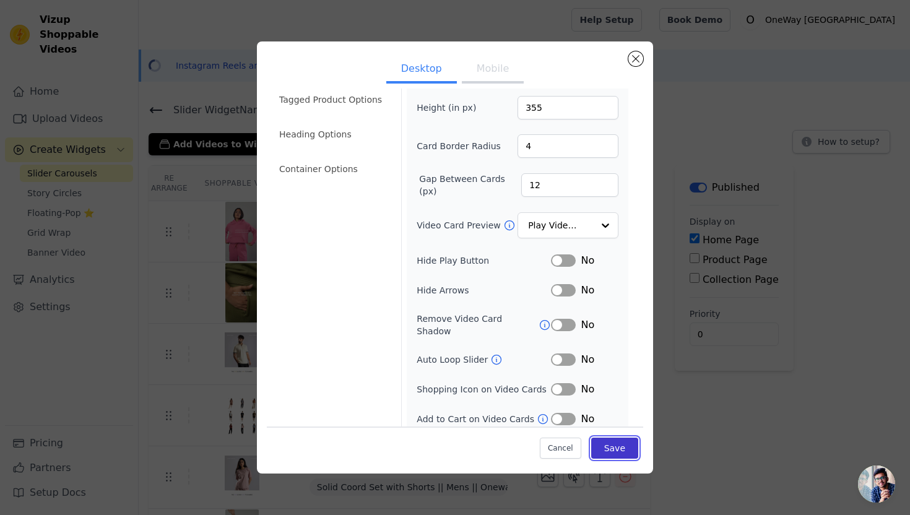
click at [614, 443] on button "Save" at bounding box center [614, 448] width 47 height 21
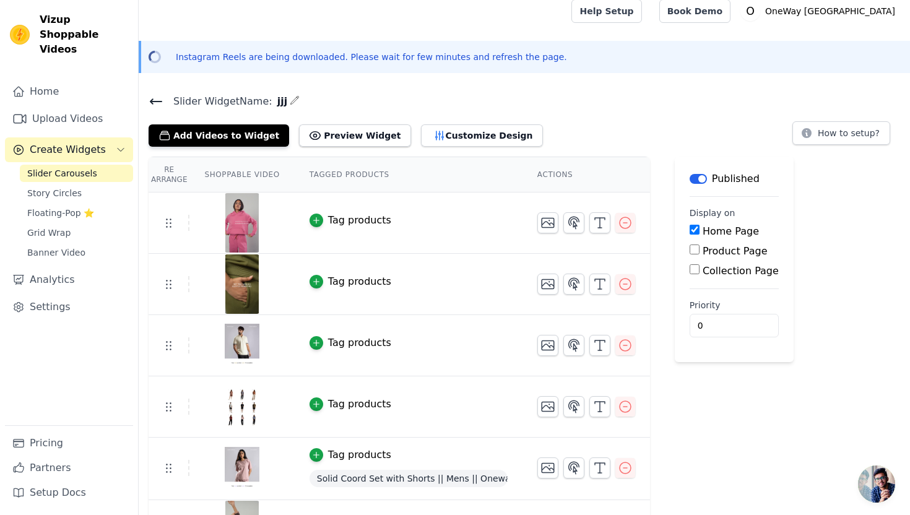
scroll to position [14, 0]
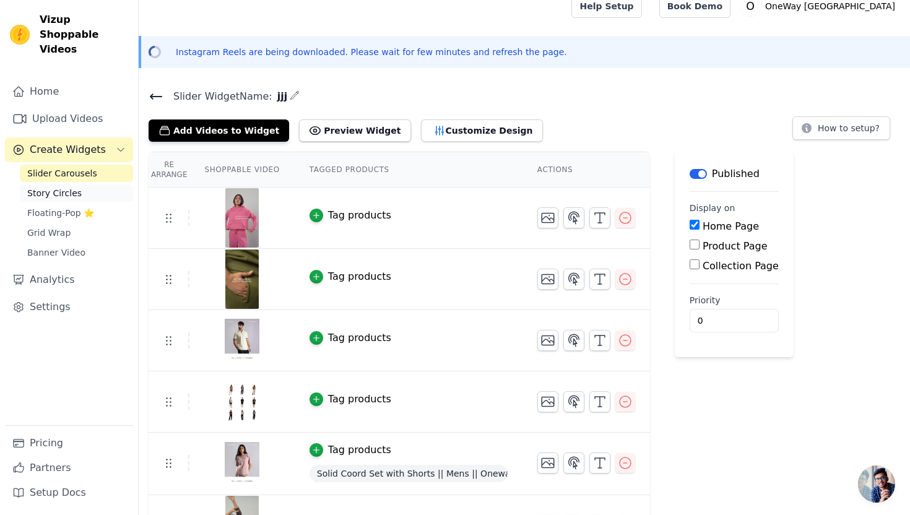
click at [92, 184] on link "Story Circles" at bounding box center [76, 192] width 113 height 17
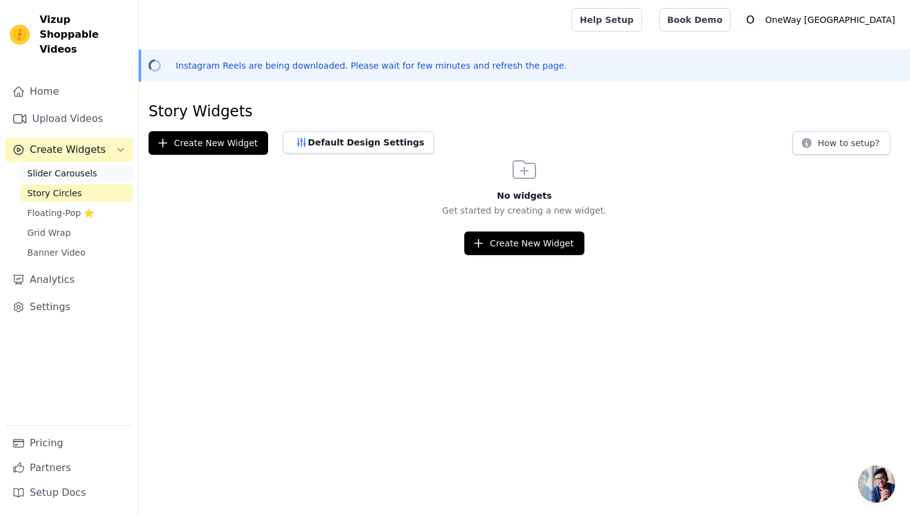
click at [92, 165] on link "Slider Carousels" at bounding box center [76, 173] width 113 height 17
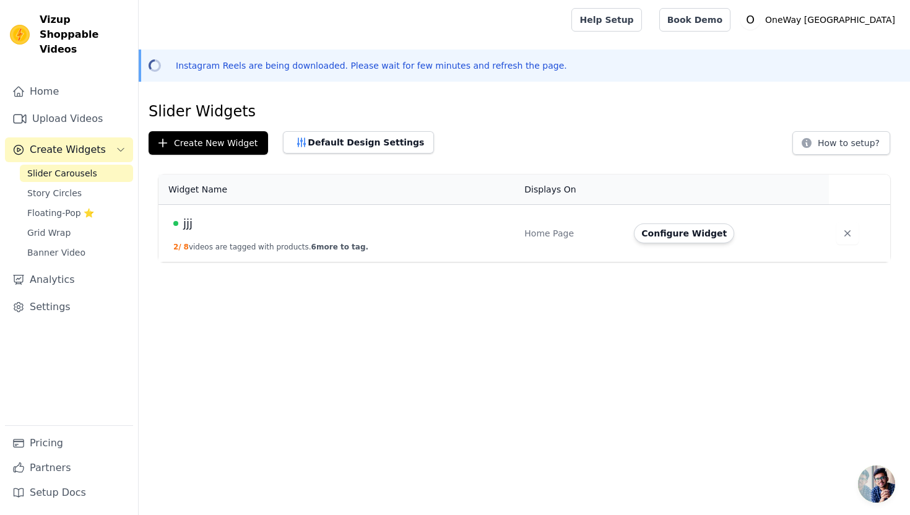
click at [184, 223] on span "jjj" at bounding box center [187, 223] width 9 height 17
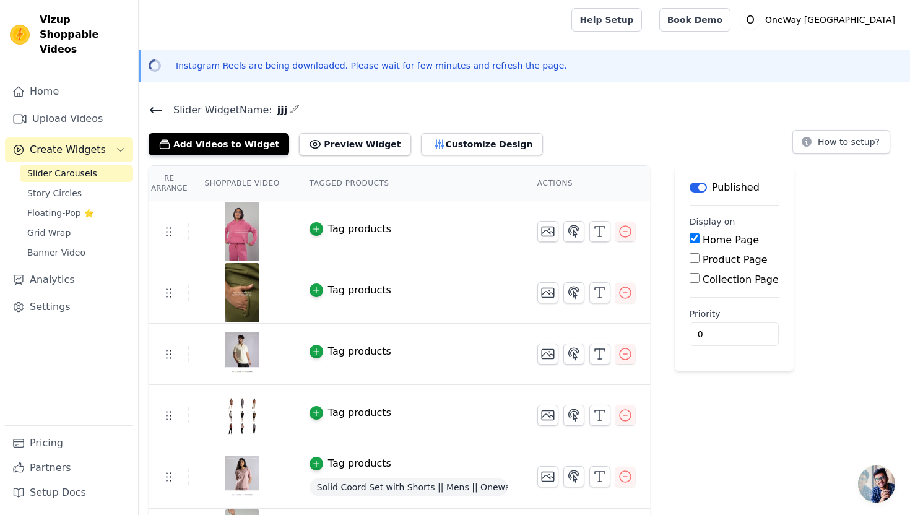
scroll to position [12, 0]
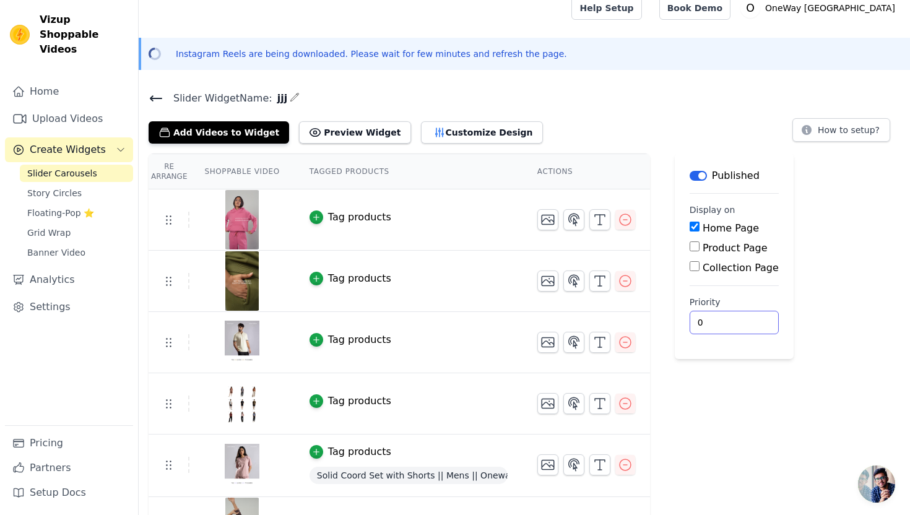
click at [704, 321] on input "0" at bounding box center [734, 323] width 89 height 24
type input "1"
click at [739, 320] on input "1" at bounding box center [734, 323] width 89 height 24
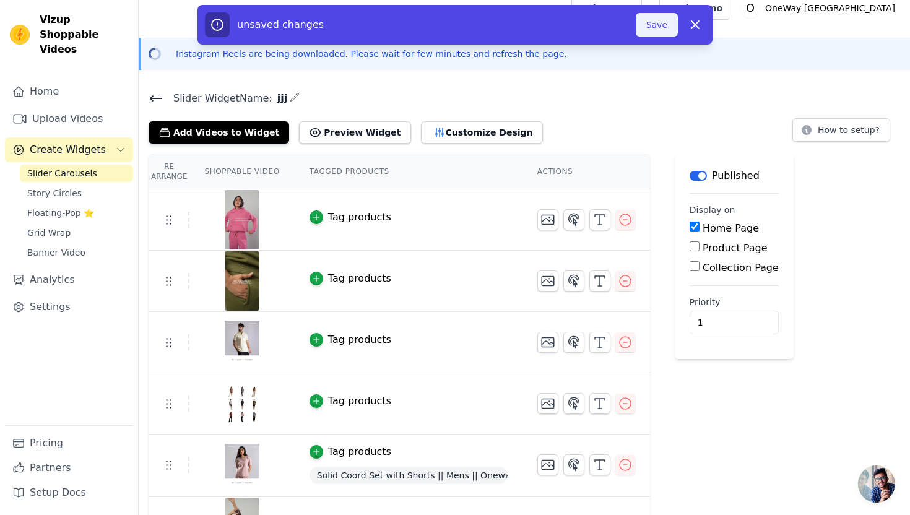
click at [656, 17] on button "Save" at bounding box center [657, 25] width 42 height 24
click at [816, 132] on button "How to setup?" at bounding box center [841, 130] width 98 height 24
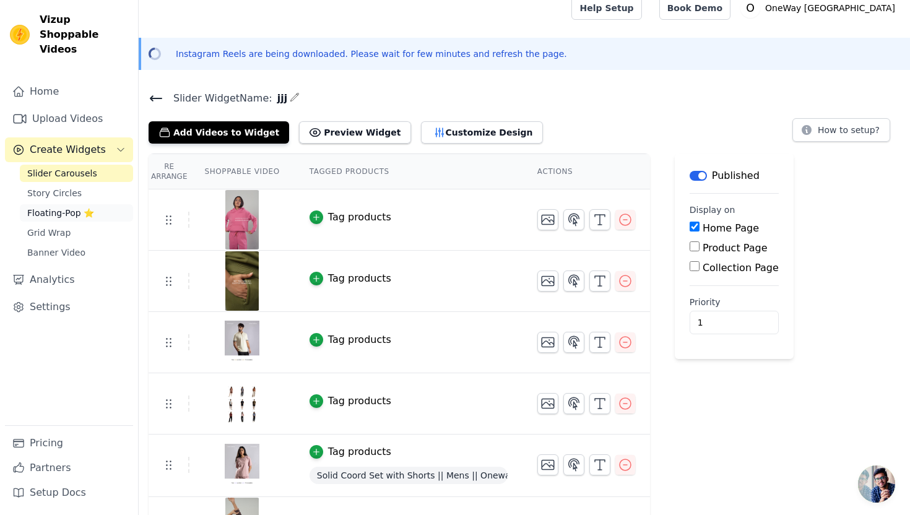
click at [81, 207] on span "Floating-Pop ⭐" at bounding box center [60, 213] width 67 height 12
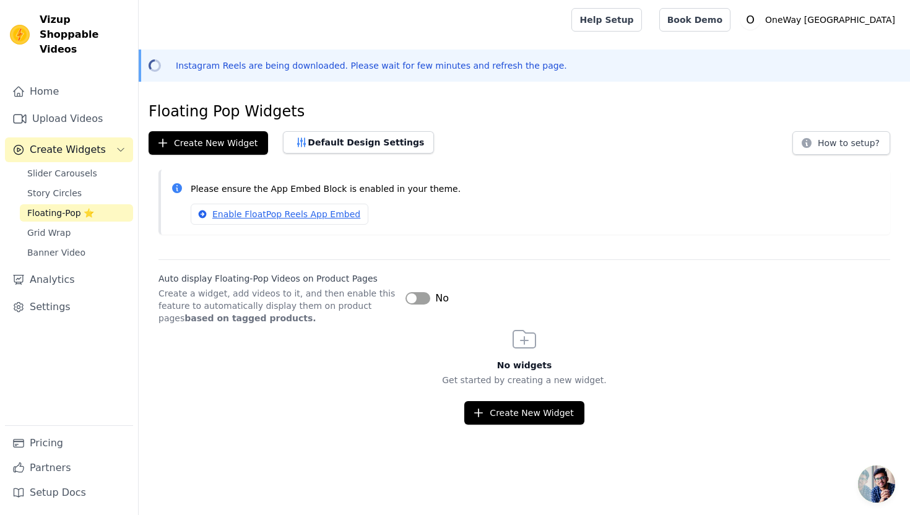
click at [60, 207] on div "Slider Carousels Story Circles Floating-Pop ⭐ Grid Wrap Banner Video" at bounding box center [76, 213] width 113 height 97
click at [60, 227] on span "Grid Wrap" at bounding box center [48, 233] width 43 height 12
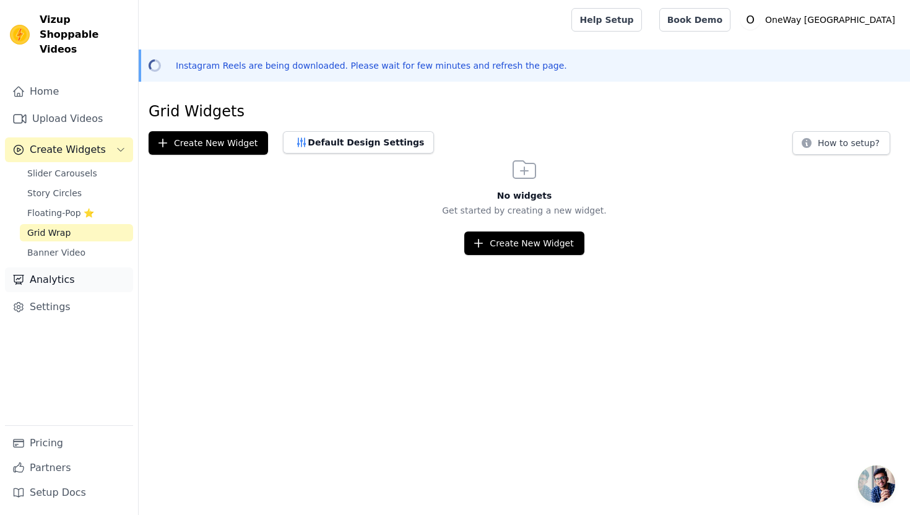
click at [72, 268] on link "Analytics" at bounding box center [69, 279] width 128 height 25
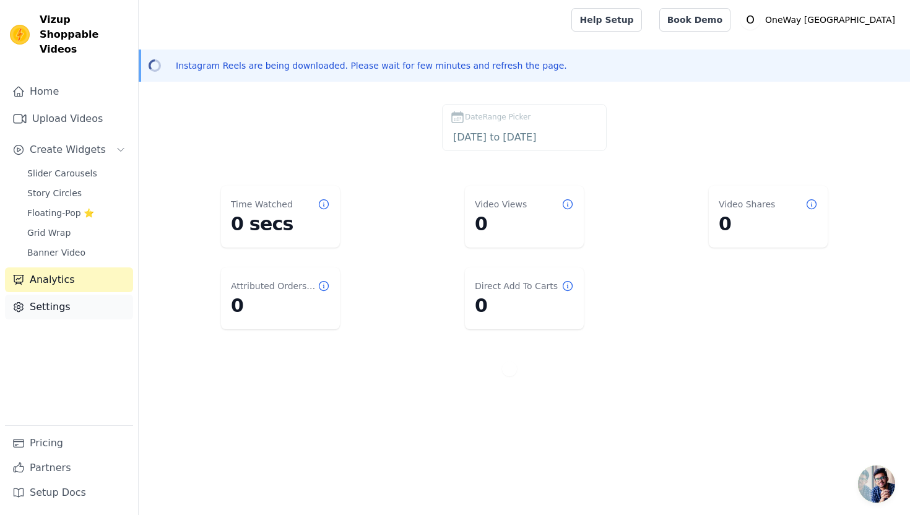
click at [64, 297] on link "Settings" at bounding box center [69, 307] width 128 height 25
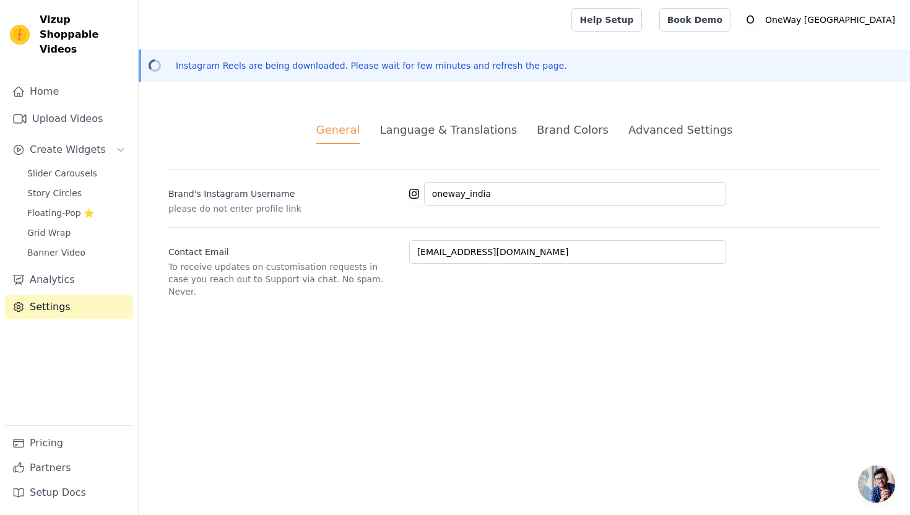
click at [431, 133] on div "Language & Translations" at bounding box center [447, 129] width 137 height 17
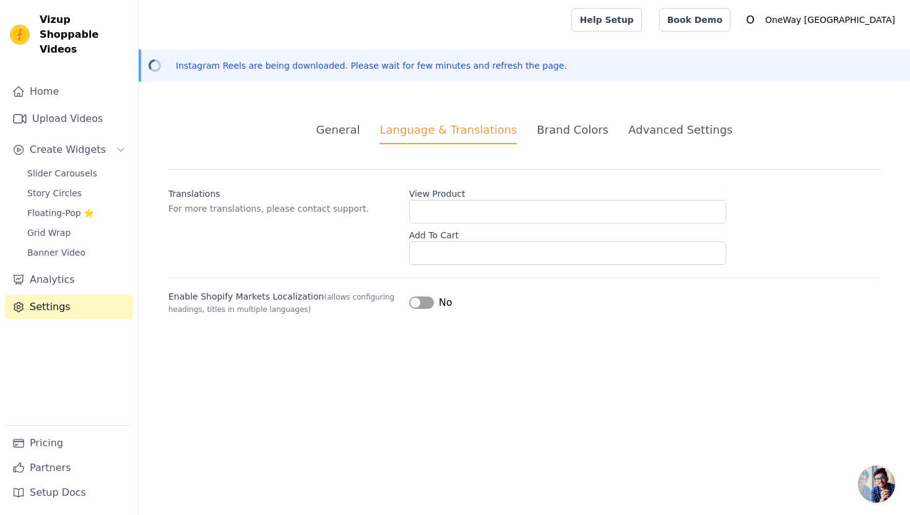
click at [599, 123] on div "Brand Colors" at bounding box center [573, 129] width 72 height 17
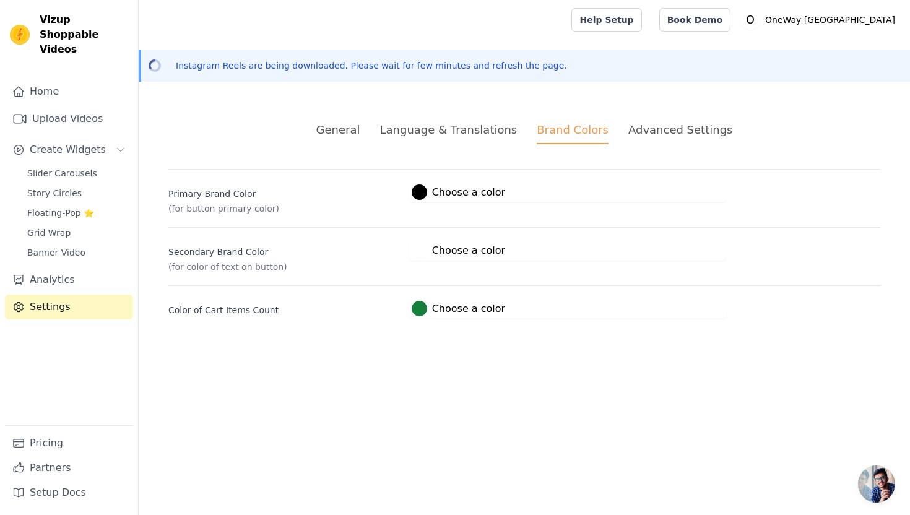
click at [462, 135] on div "Language & Translations" at bounding box center [447, 129] width 137 height 17
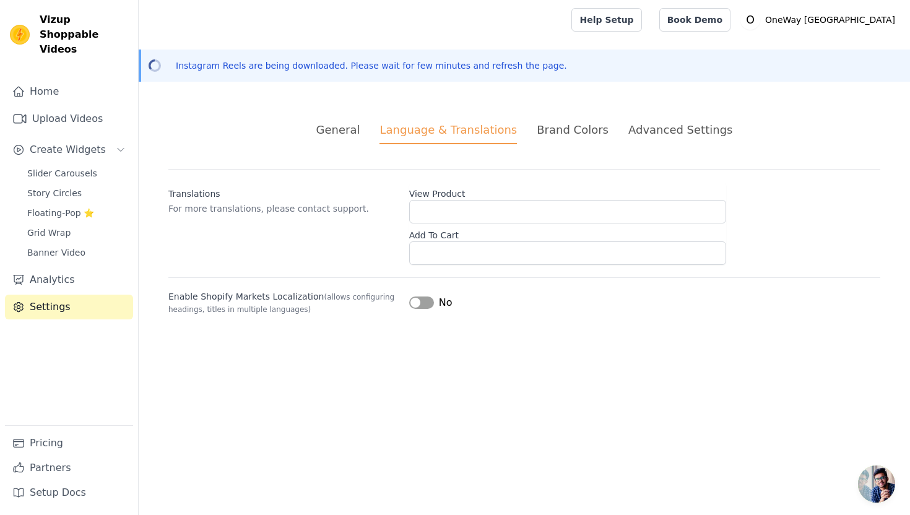
click at [641, 130] on div "Advanced Settings" at bounding box center [680, 129] width 104 height 17
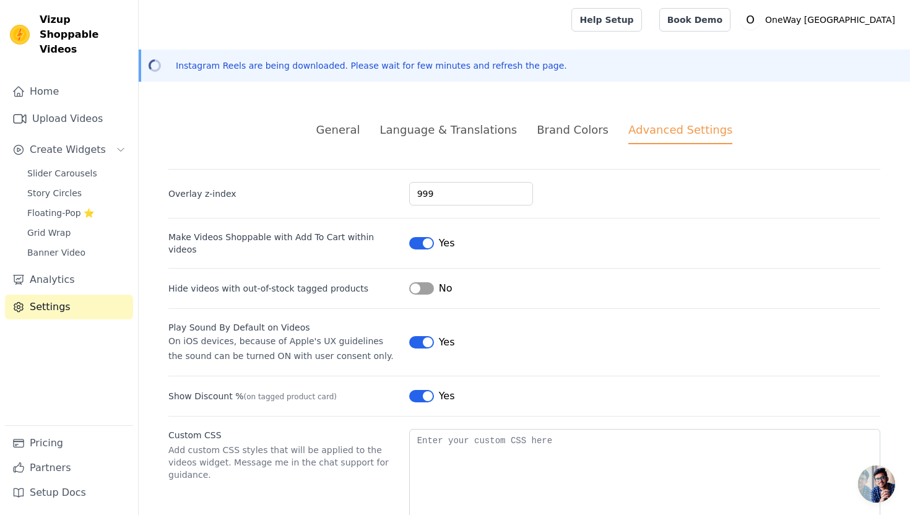
click at [439, 121] on div "General Language & Translations Brand Colors Advanced Settings unsaved changes …" at bounding box center [524, 330] width 771 height 477
click at [439, 127] on div "Language & Translations" at bounding box center [447, 129] width 137 height 17
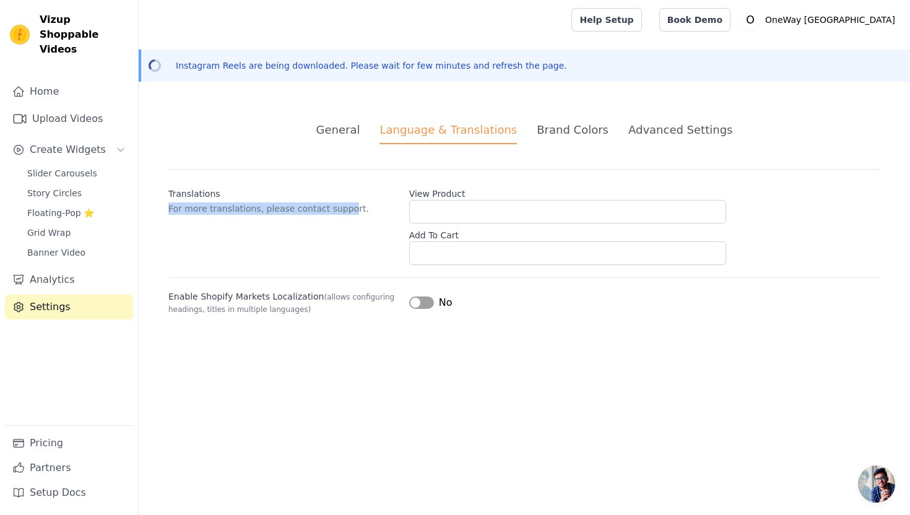
drag, startPoint x: 163, startPoint y: 210, endPoint x: 342, endPoint y: 210, distance: 178.9
click at [343, 210] on div "General Language & Translations Brand Colors Advanced Settings unsaved changes …" at bounding box center [524, 218] width 771 height 253
click at [342, 210] on p "For more translations, please contact support." at bounding box center [283, 208] width 231 height 12
click at [61, 106] on link "Upload Videos" at bounding box center [69, 118] width 128 height 25
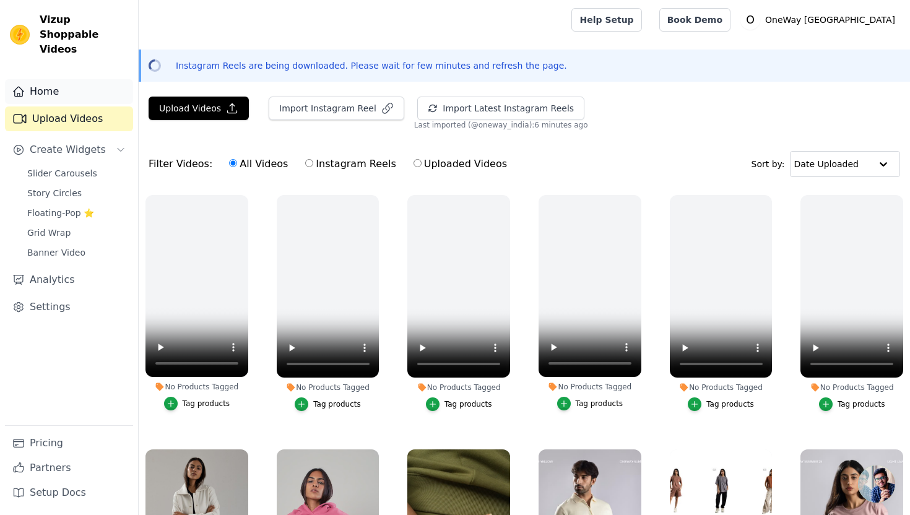
click at [61, 85] on link "Home" at bounding box center [69, 91] width 128 height 25
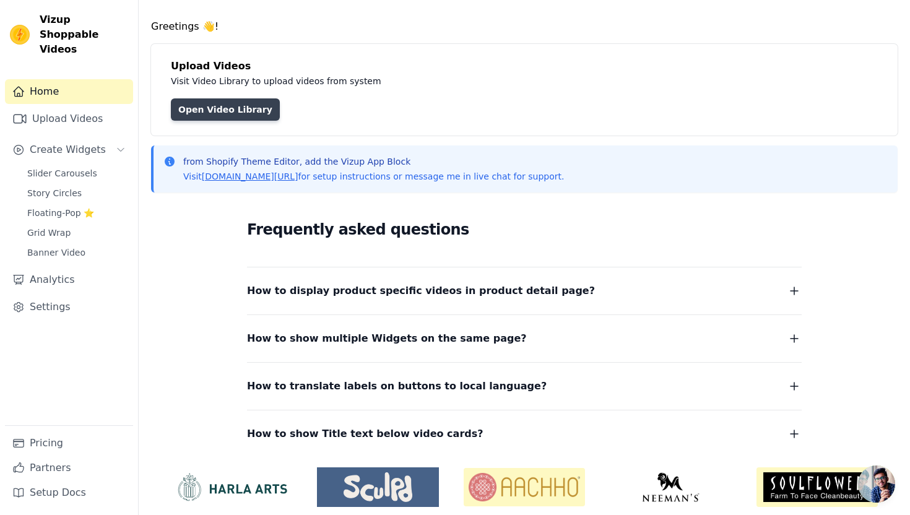
scroll to position [126, 0]
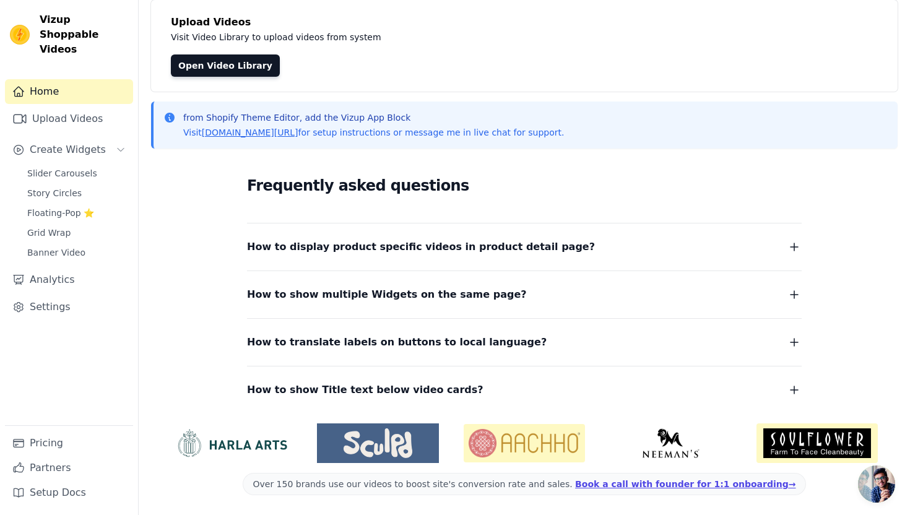
click at [365, 248] on span "How to display product specific videos in product detail page?" at bounding box center [421, 246] width 348 height 17
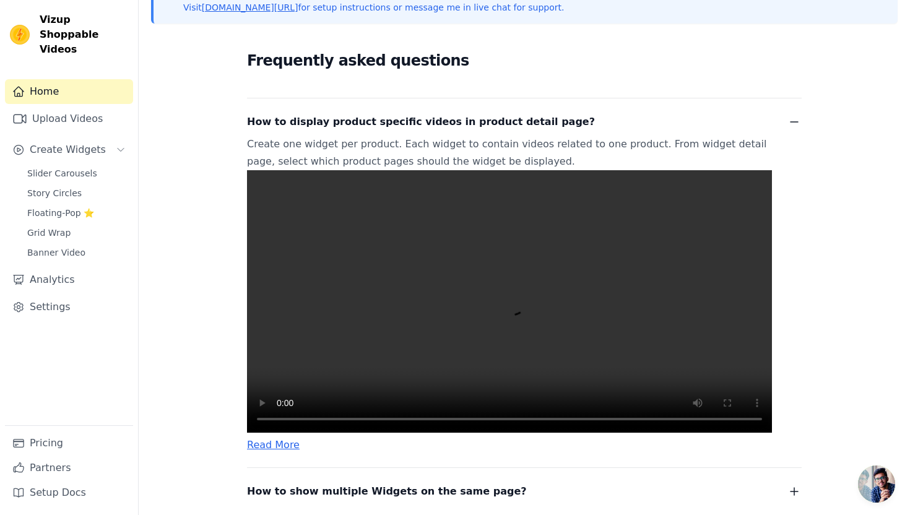
scroll to position [254, 0]
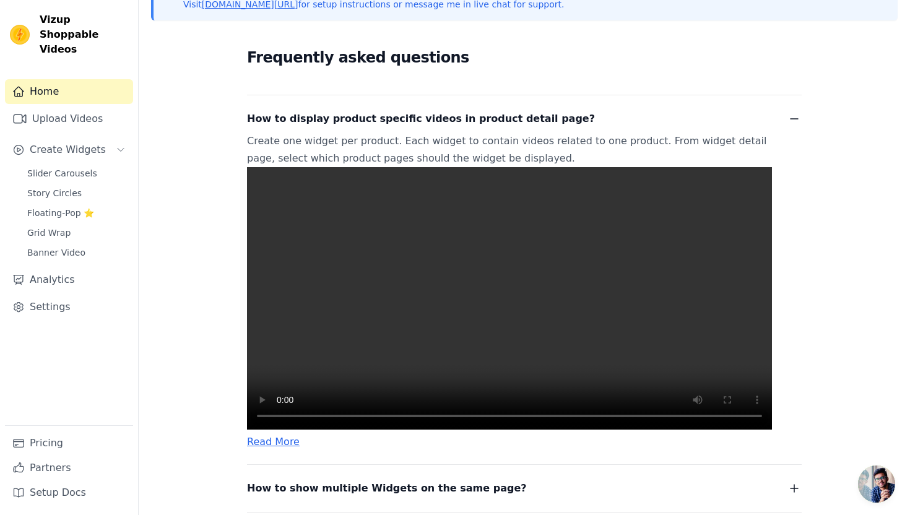
click at [338, 430] on video at bounding box center [509, 298] width 525 height 262
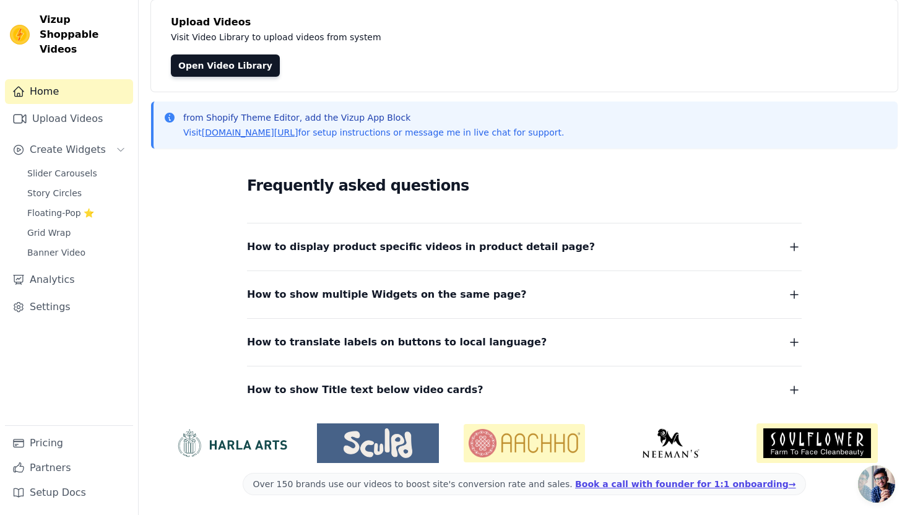
click at [338, 451] on img at bounding box center [377, 443] width 121 height 30
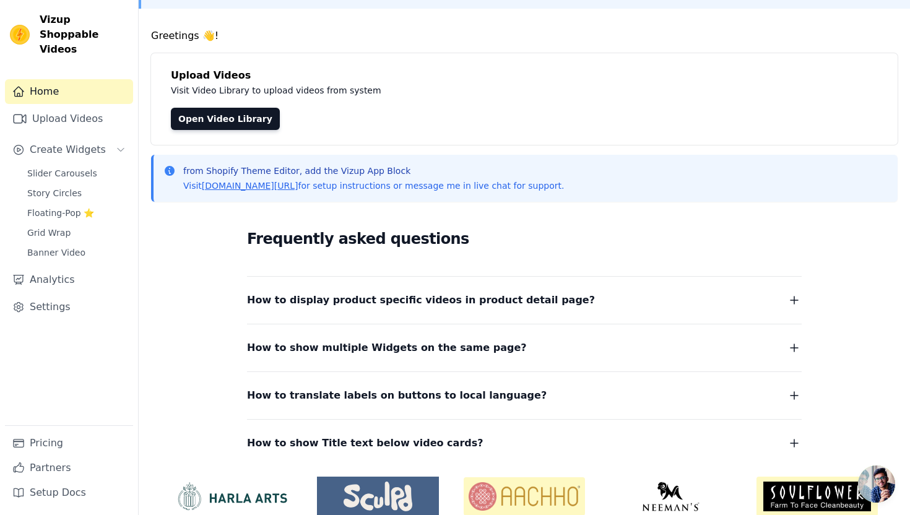
scroll to position [85, 0]
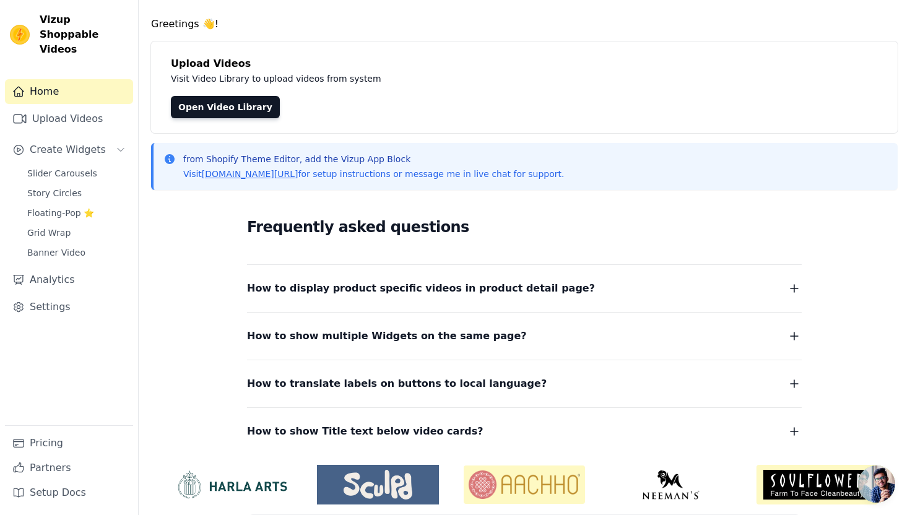
click at [327, 284] on span "How to display product specific videos in product detail page?" at bounding box center [421, 288] width 348 height 17
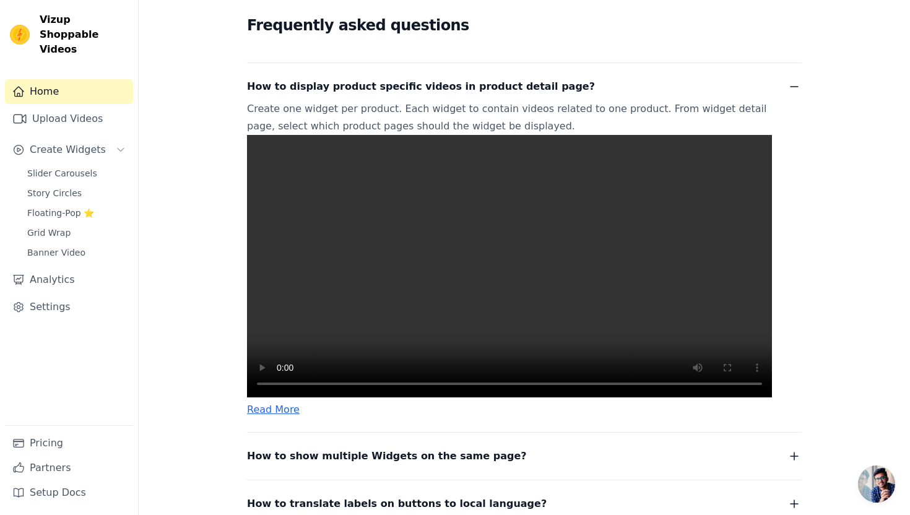
scroll to position [287, 0]
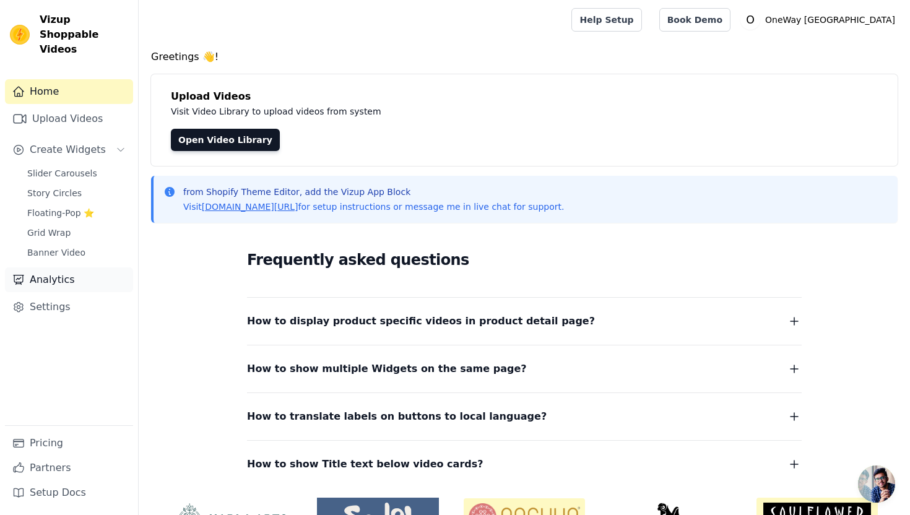
click at [55, 273] on link "Analytics" at bounding box center [69, 279] width 128 height 25
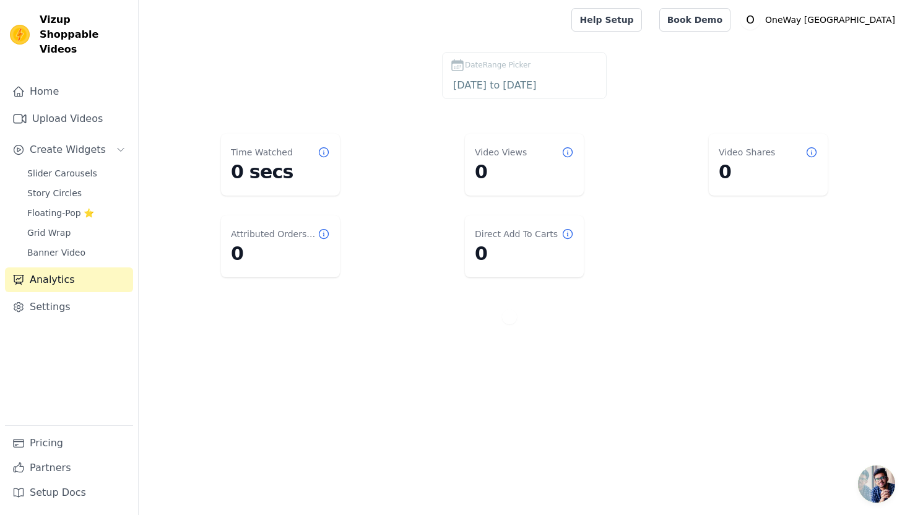
click at [261, 175] on dd "0 secs" at bounding box center [280, 172] width 99 height 22
